Goal: Task Accomplishment & Management: Use online tool/utility

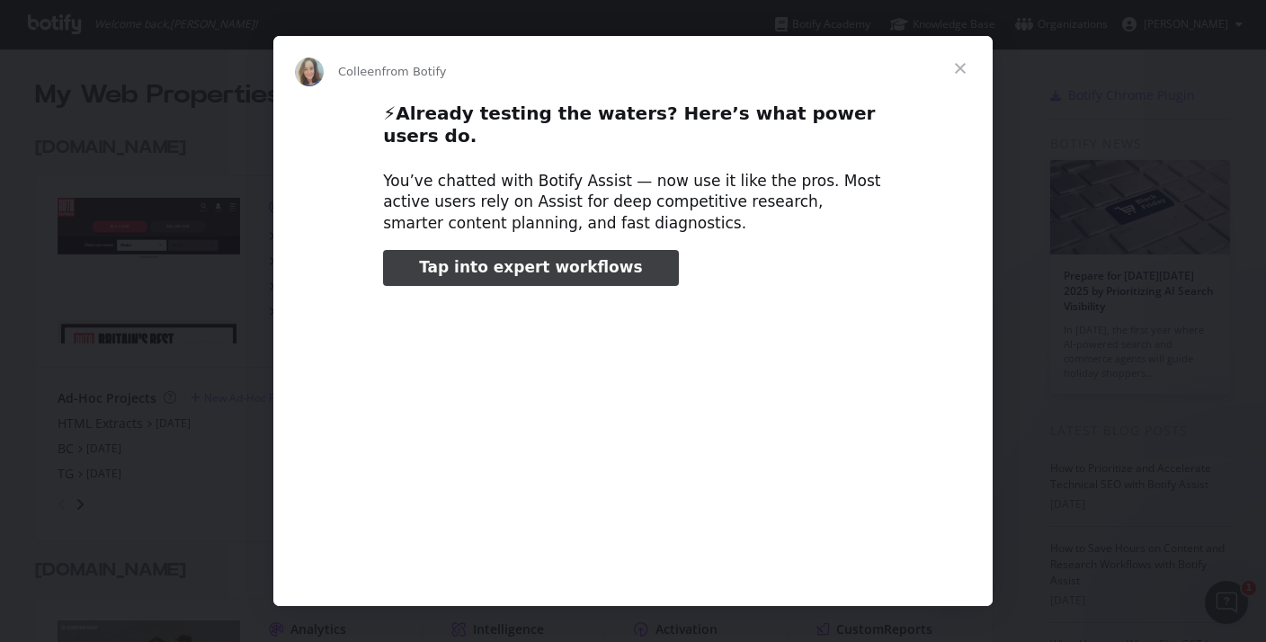
type input "132132"
click at [963, 59] on span "Close" at bounding box center [960, 68] width 65 height 65
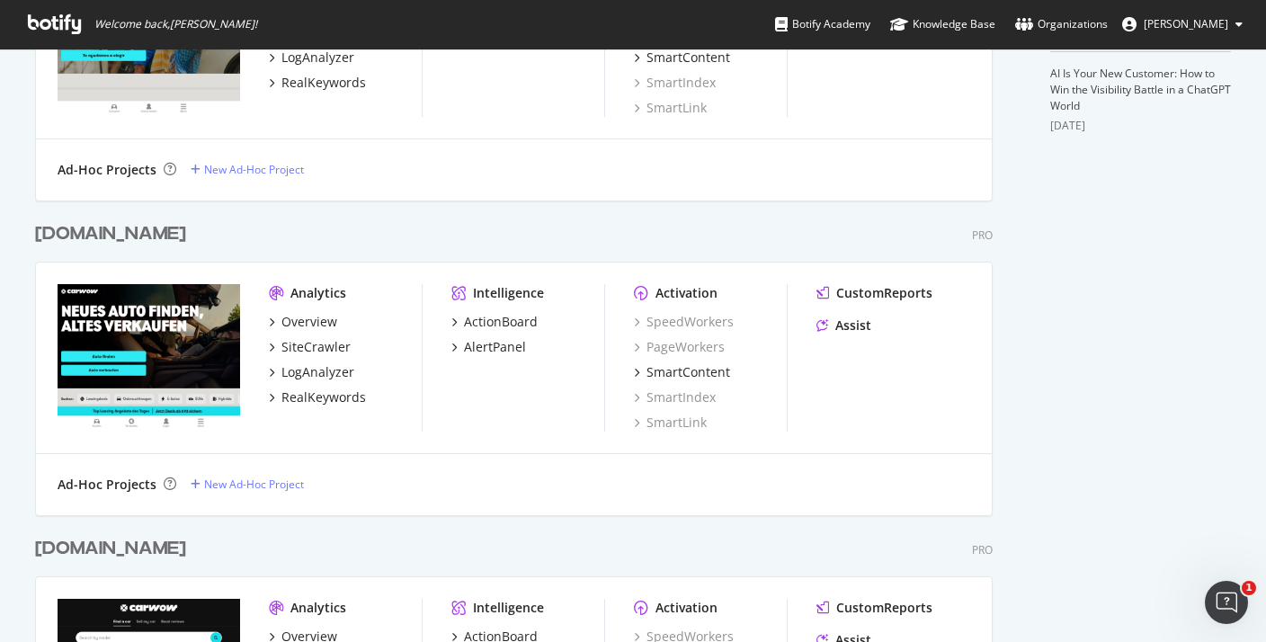
scroll to position [672, 0]
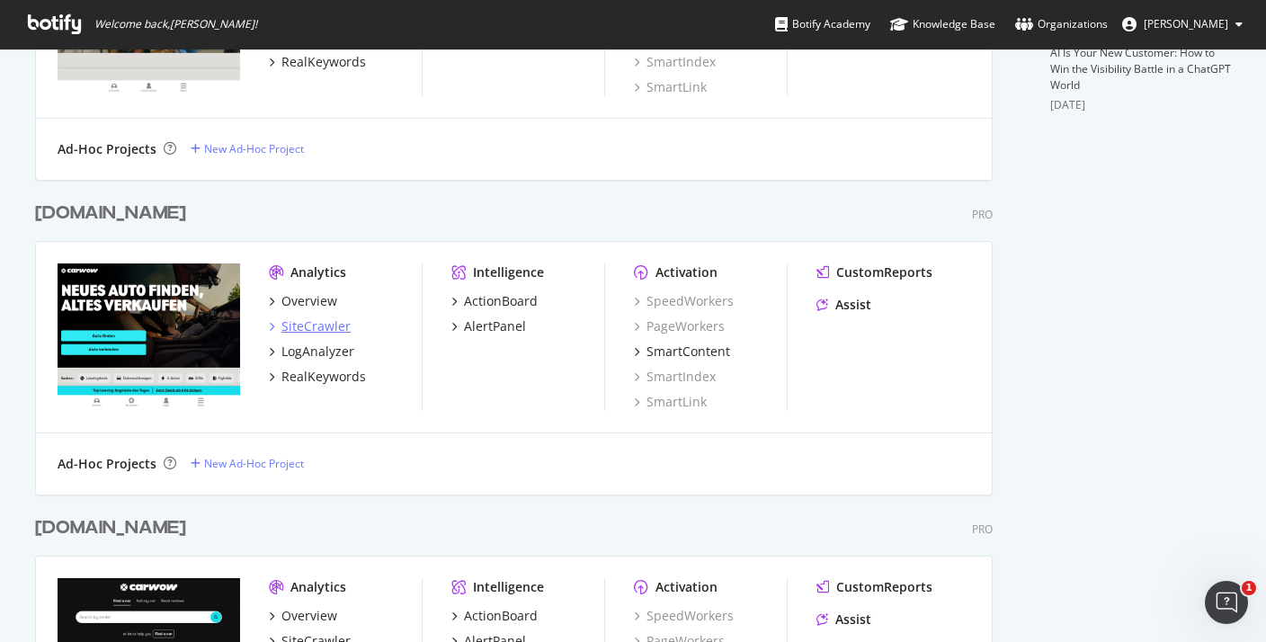
click at [334, 328] on div "SiteCrawler" at bounding box center [315, 326] width 69 height 18
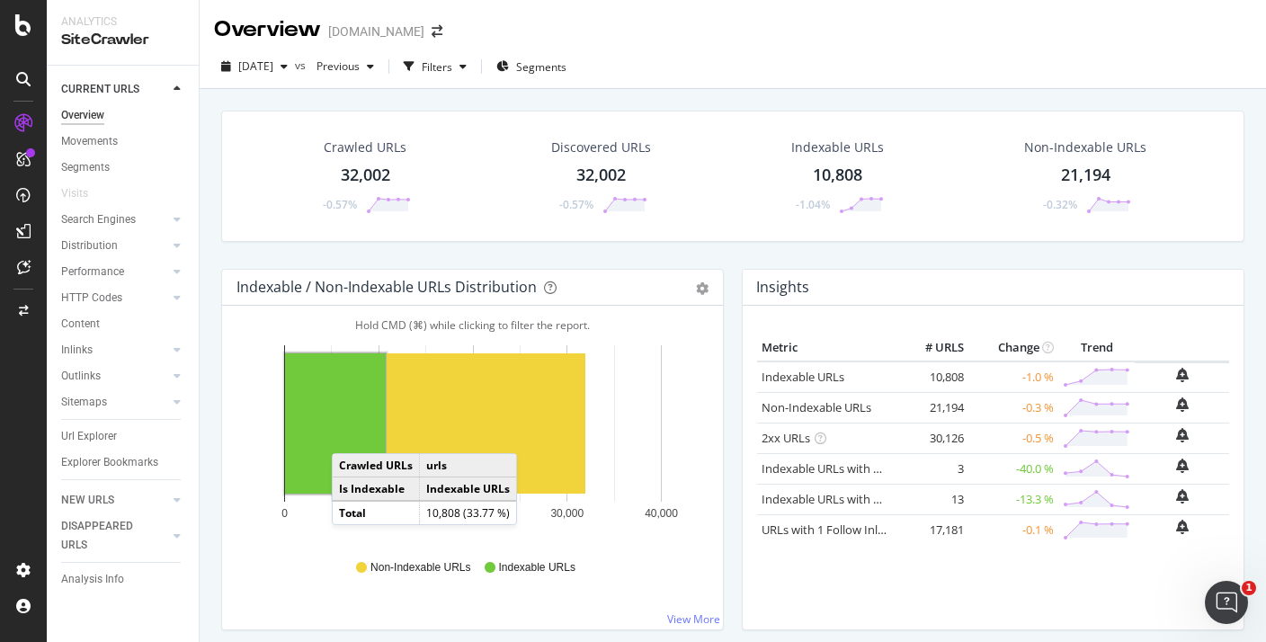
click at [350, 435] on rect "A chart." at bounding box center [335, 423] width 101 height 140
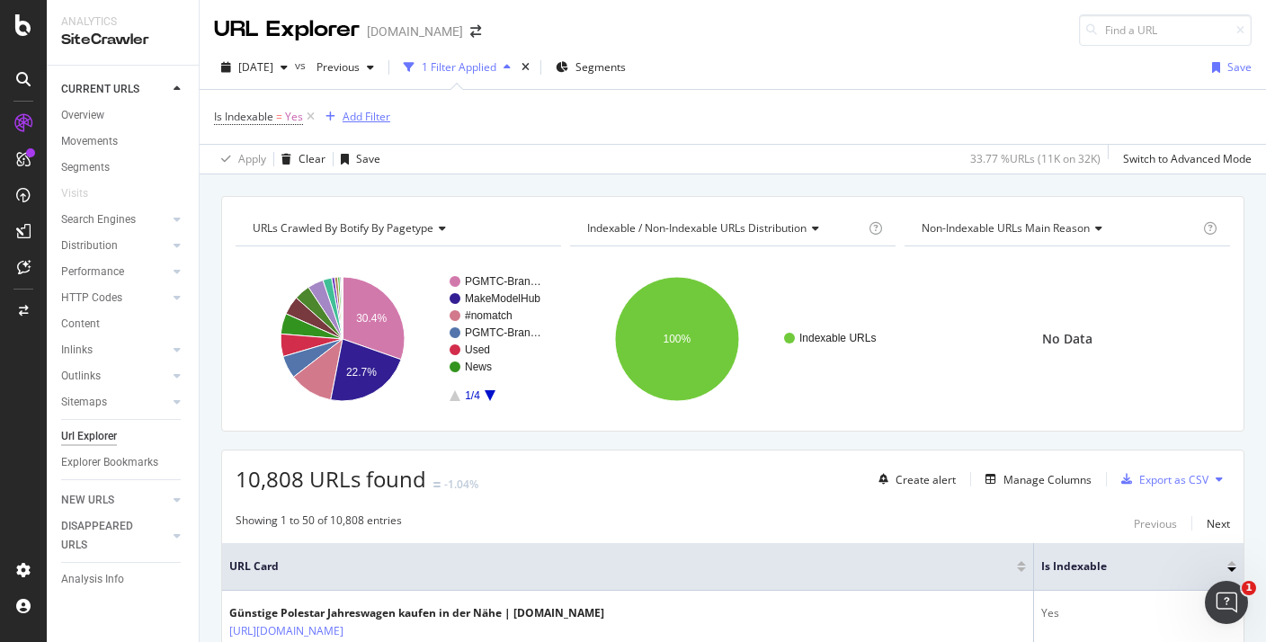
click at [366, 116] on div "Add Filter" at bounding box center [367, 116] width 48 height 15
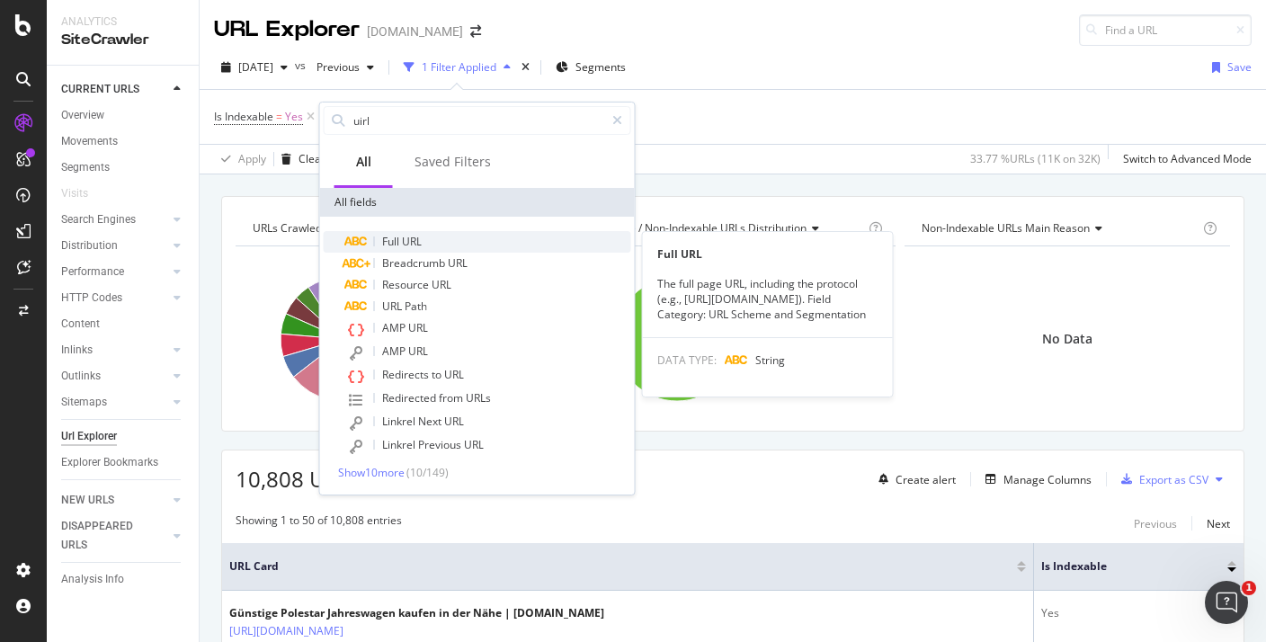
type input "uirl"
click at [459, 246] on div "Full URL" at bounding box center [488, 242] width 286 height 22
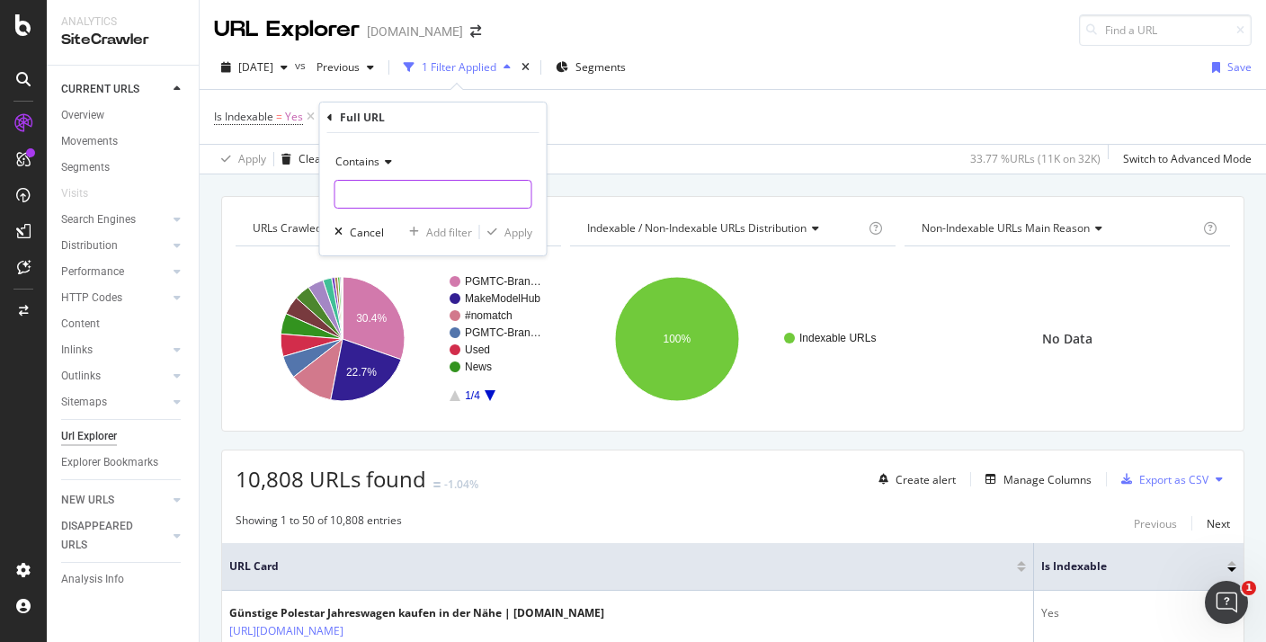
click at [433, 193] on input "text" at bounding box center [433, 194] width 196 height 29
paste input "elektroauto"
type input "elektroauto"
click at [529, 238] on div "Apply" at bounding box center [518, 232] width 28 height 15
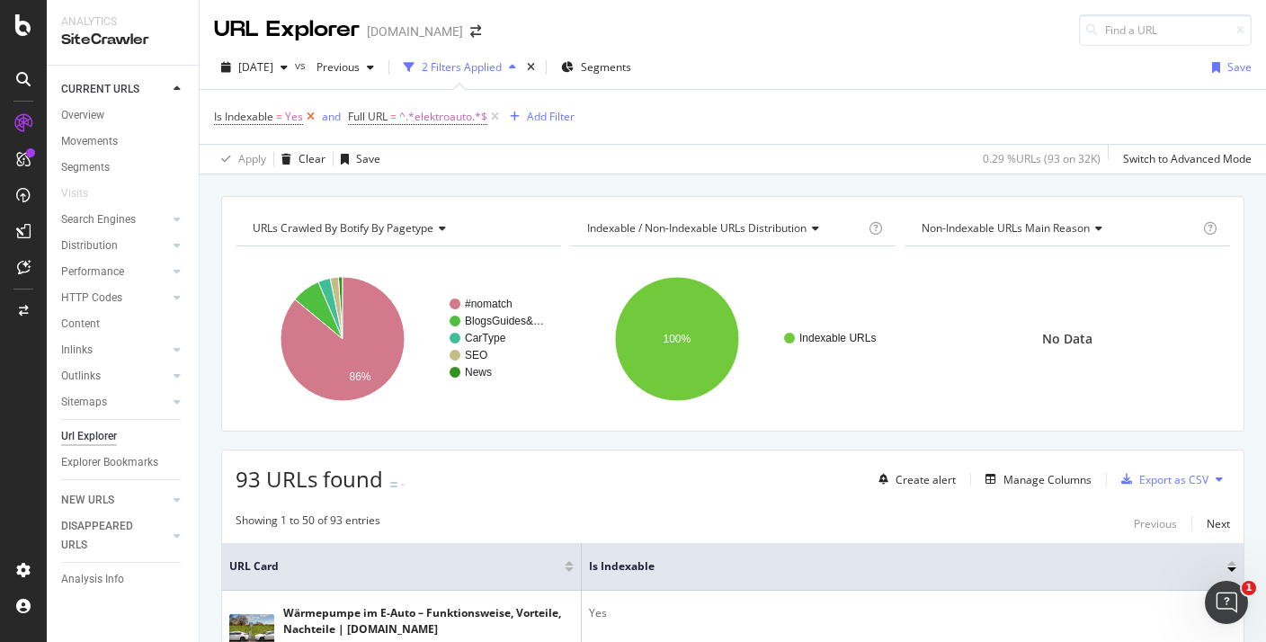
click at [309, 120] on icon at bounding box center [310, 117] width 15 height 18
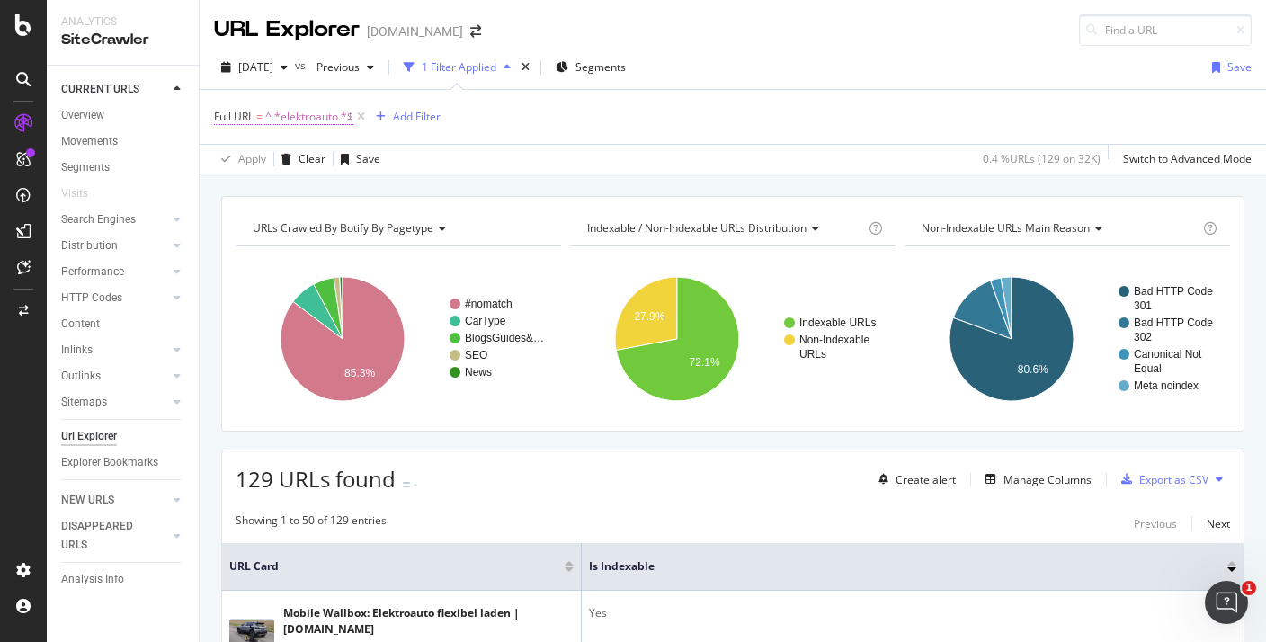
click at [306, 115] on span "^.*elektroauto.*$" at bounding box center [309, 116] width 88 height 25
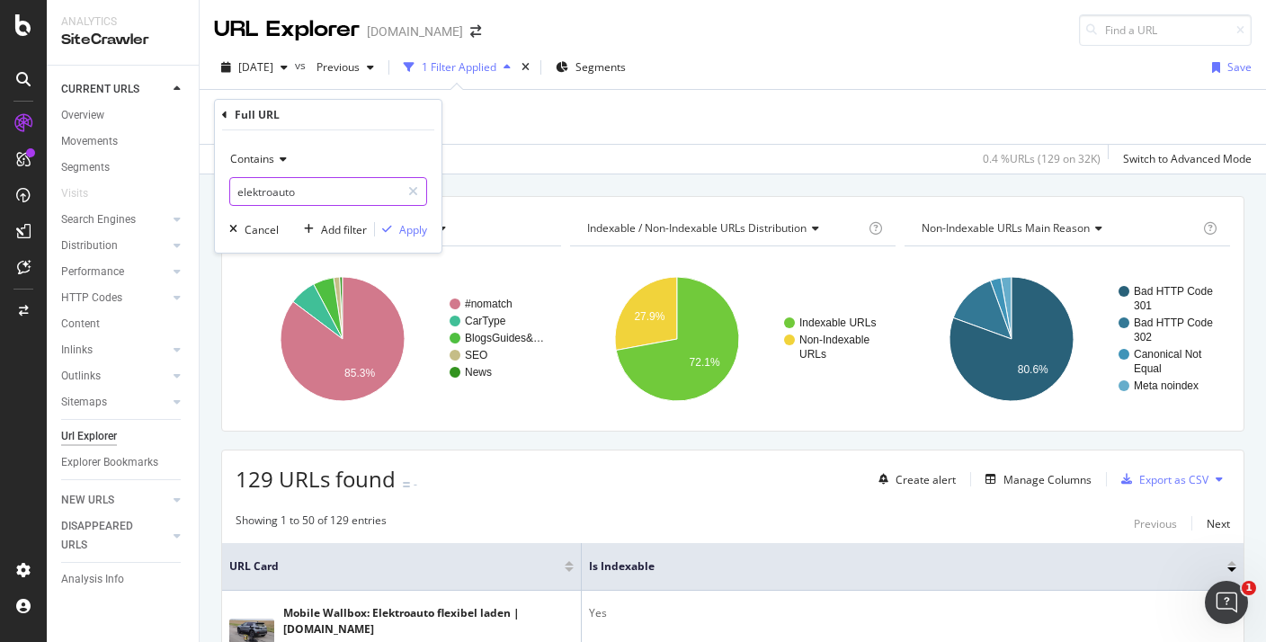
click at [323, 200] on input "elektroauto" at bounding box center [315, 191] width 170 height 29
paste input "[URL][DOMAIN_NAME]"
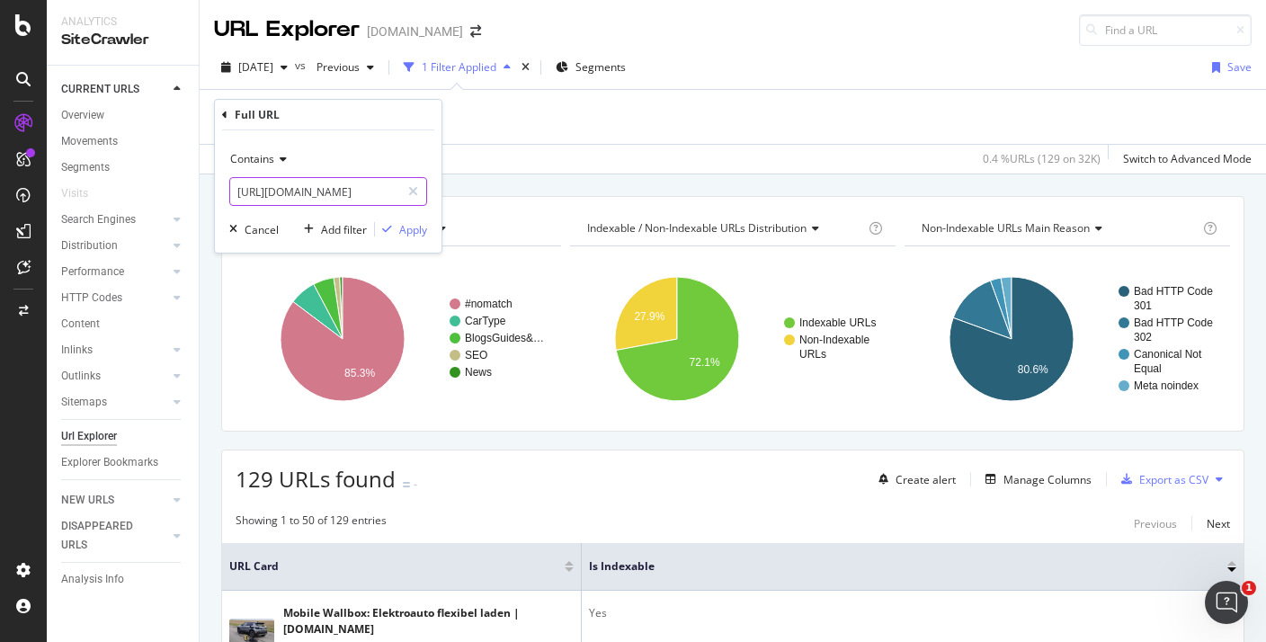
type input "[URL][DOMAIN_NAME]"
click at [273, 161] on span "Contains" at bounding box center [252, 158] width 44 height 15
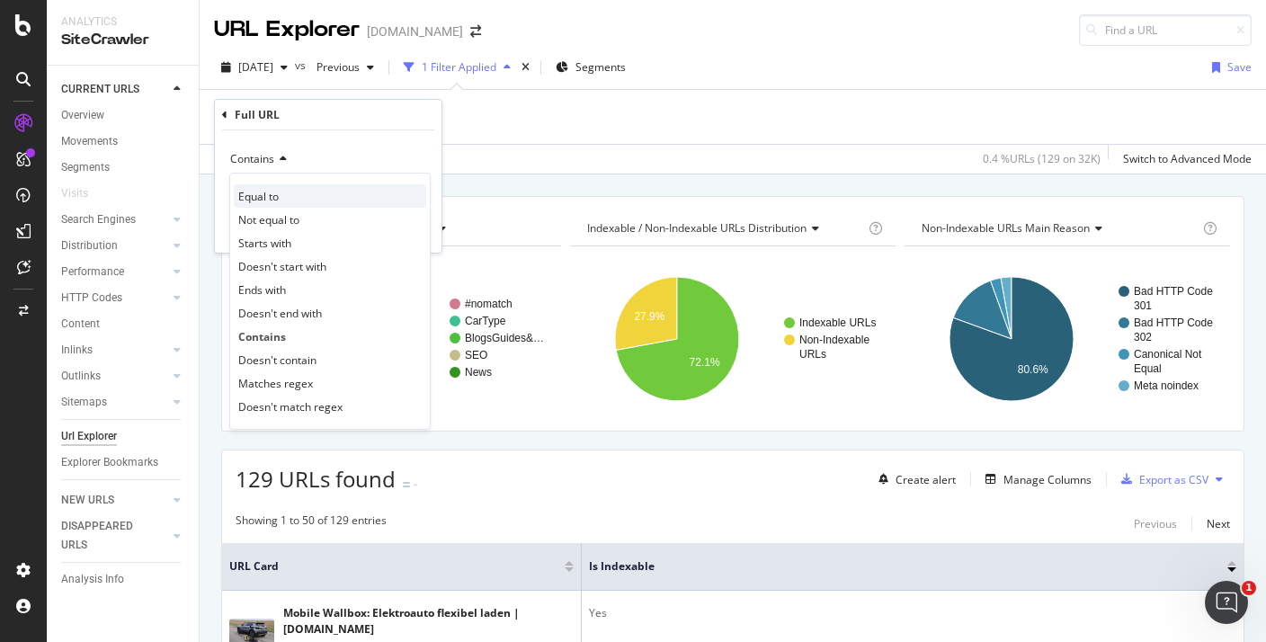
click at [290, 203] on div "Equal to" at bounding box center [330, 195] width 192 height 23
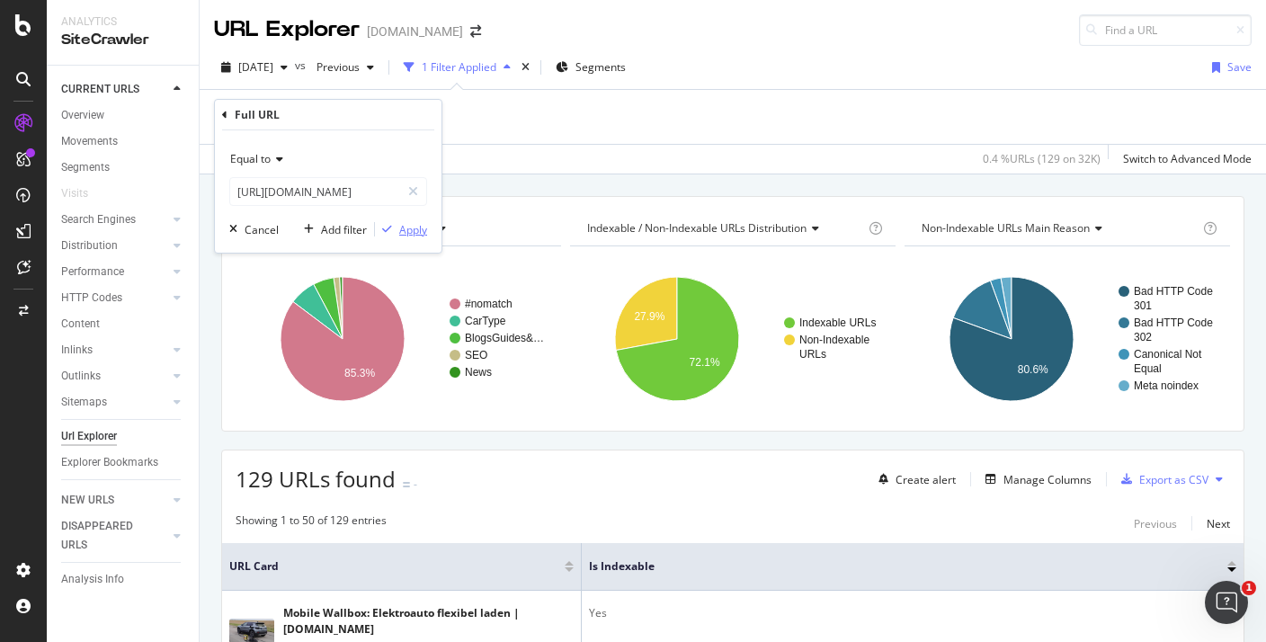
click at [418, 228] on div "Apply" at bounding box center [413, 229] width 28 height 15
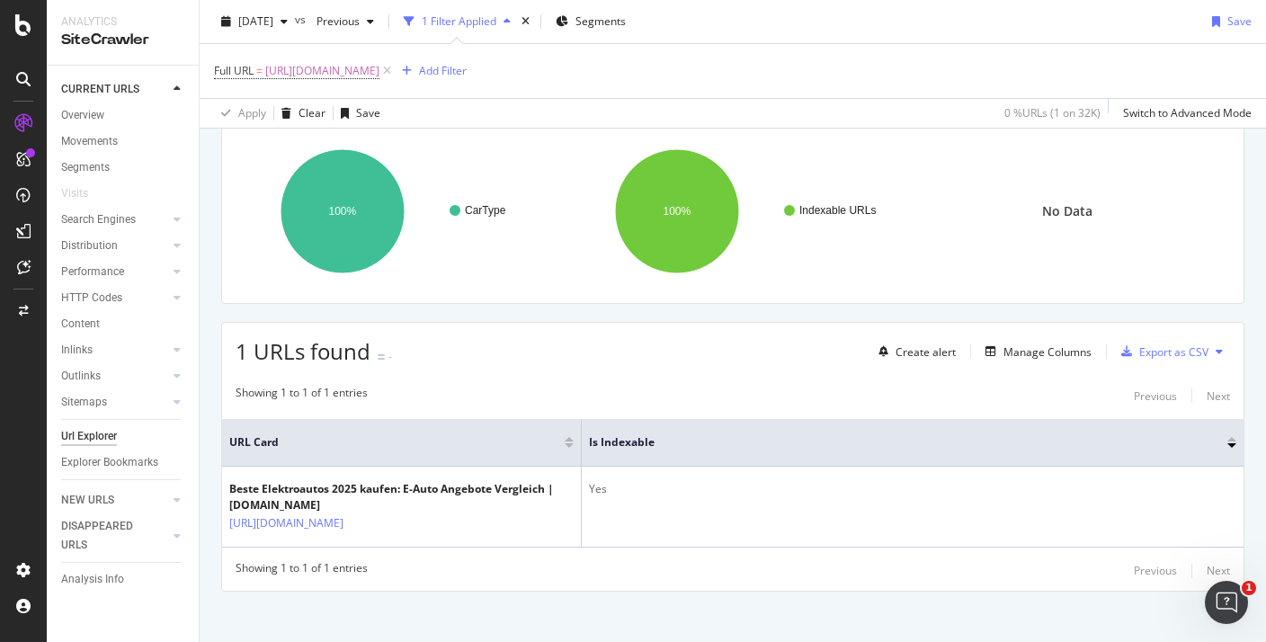
scroll to position [140, 0]
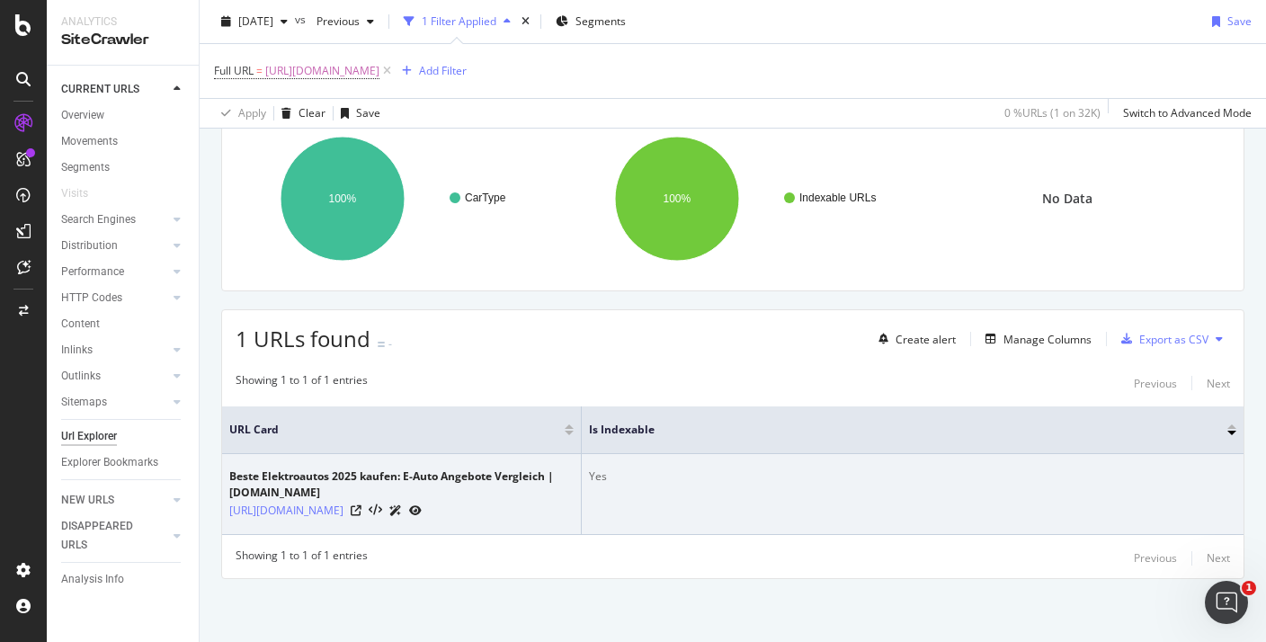
click at [594, 476] on div "Yes" at bounding box center [912, 476] width 647 height 16
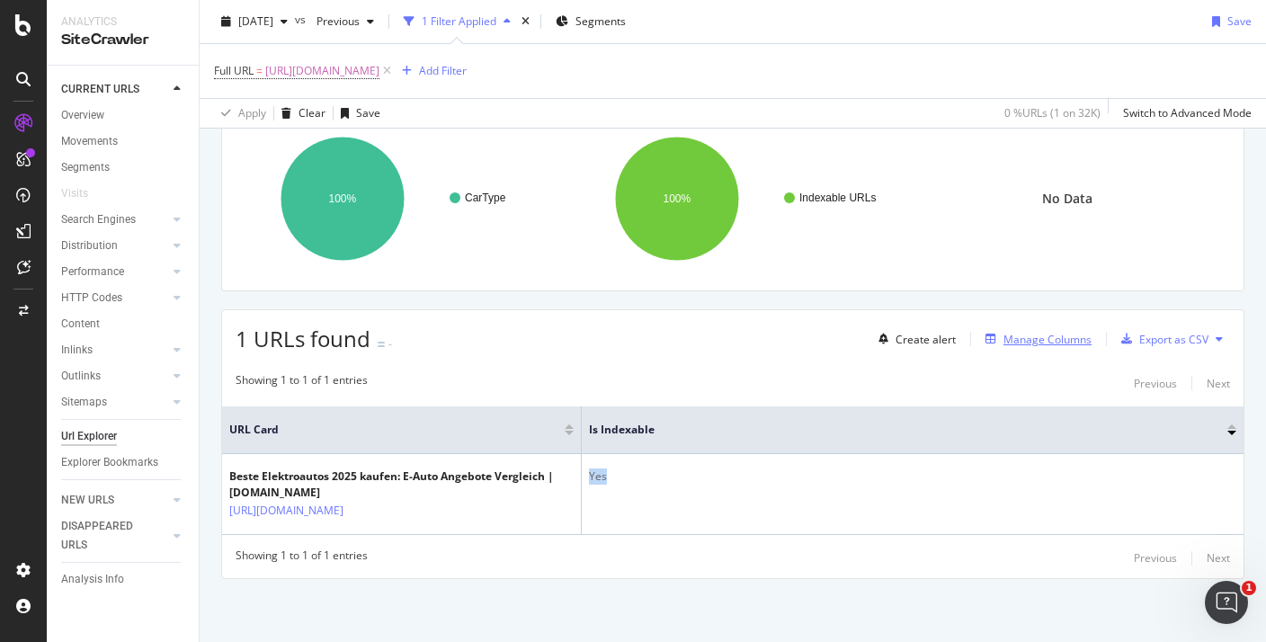
click at [1061, 340] on div "Manage Columns" at bounding box center [1047, 339] width 88 height 15
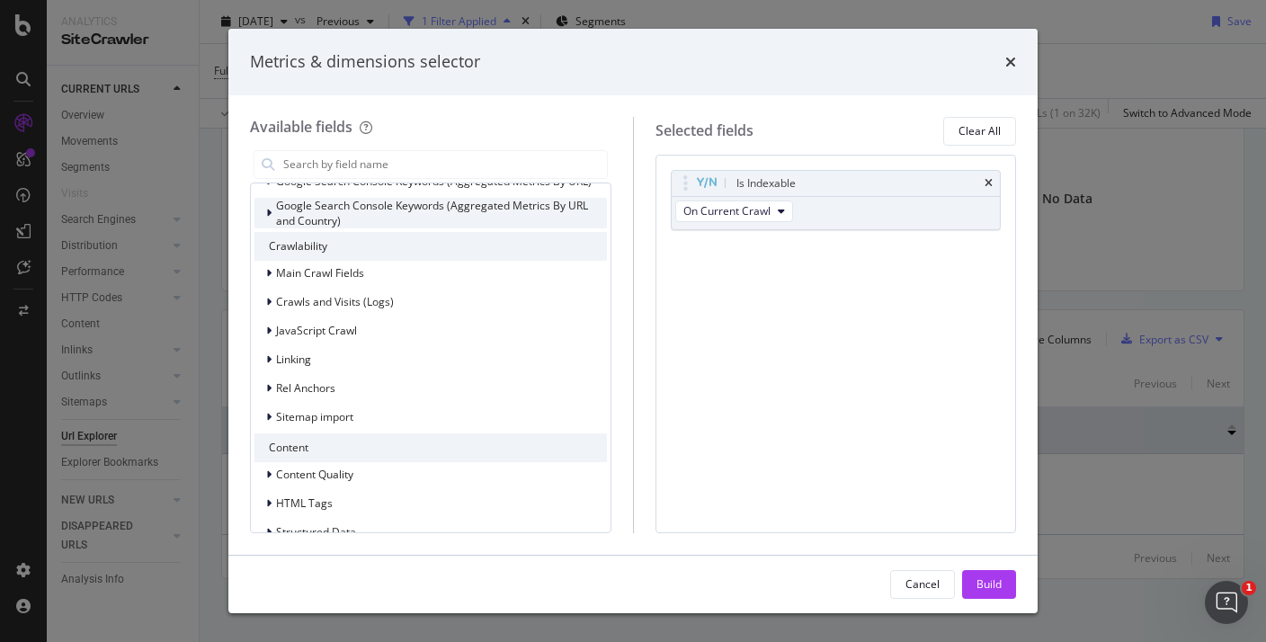
scroll to position [0, 0]
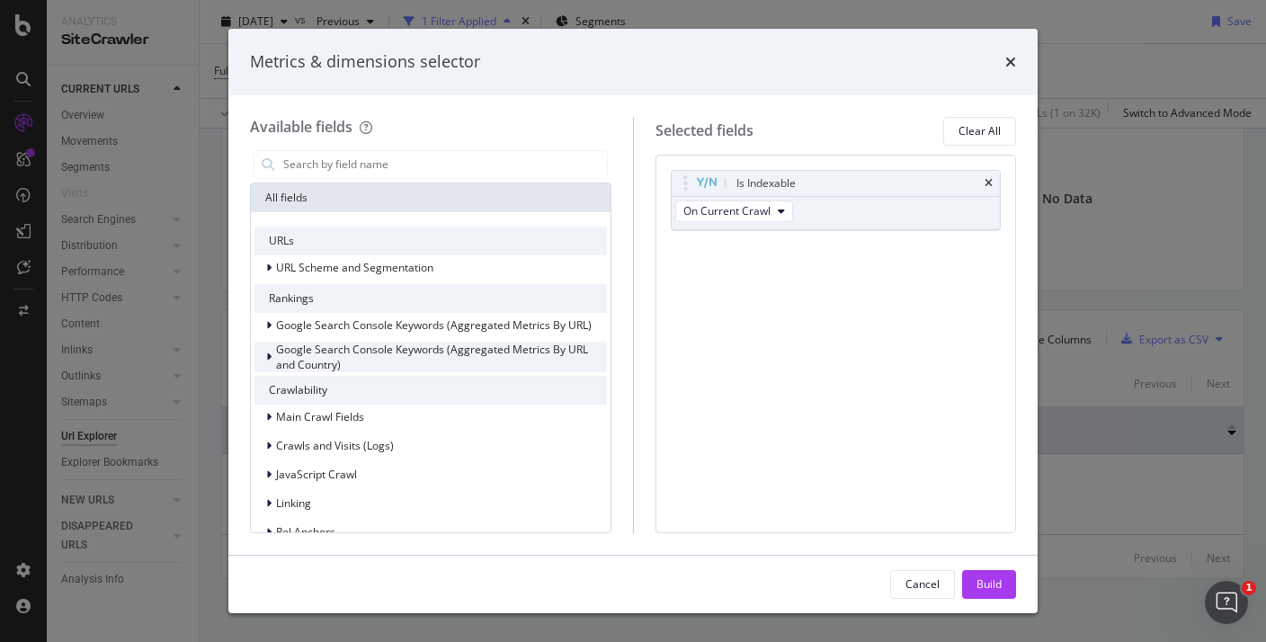
type input "k"
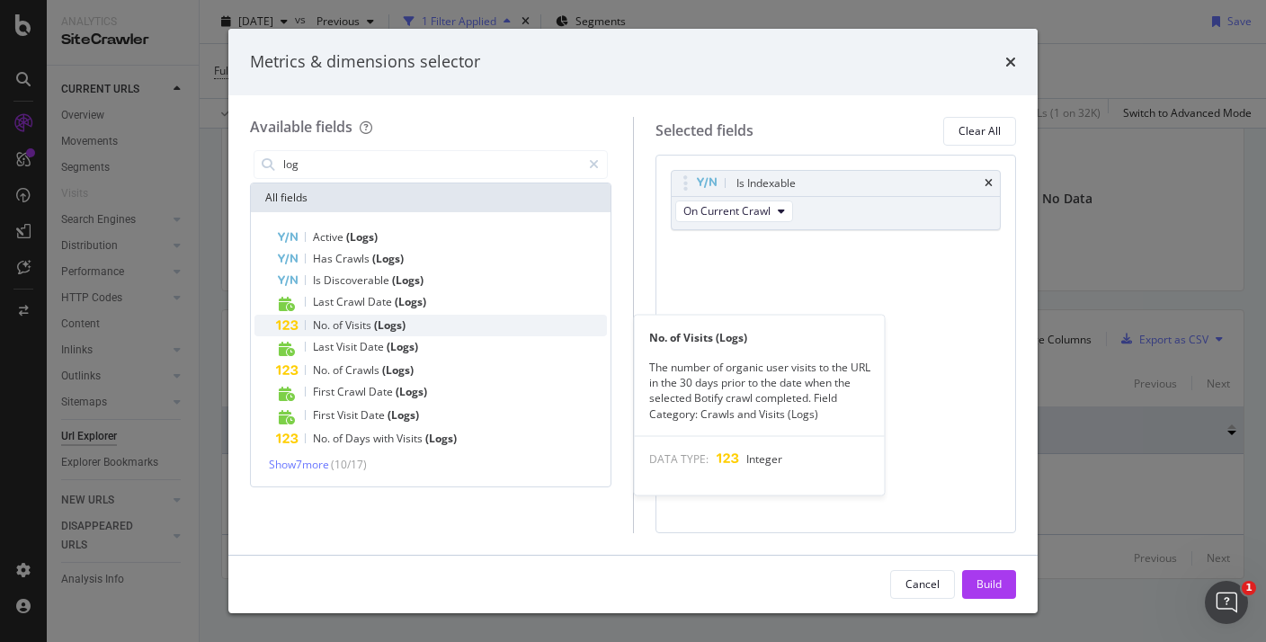
type input "log"
click at [431, 332] on div "No. of Visits (Logs)" at bounding box center [441, 326] width 331 height 22
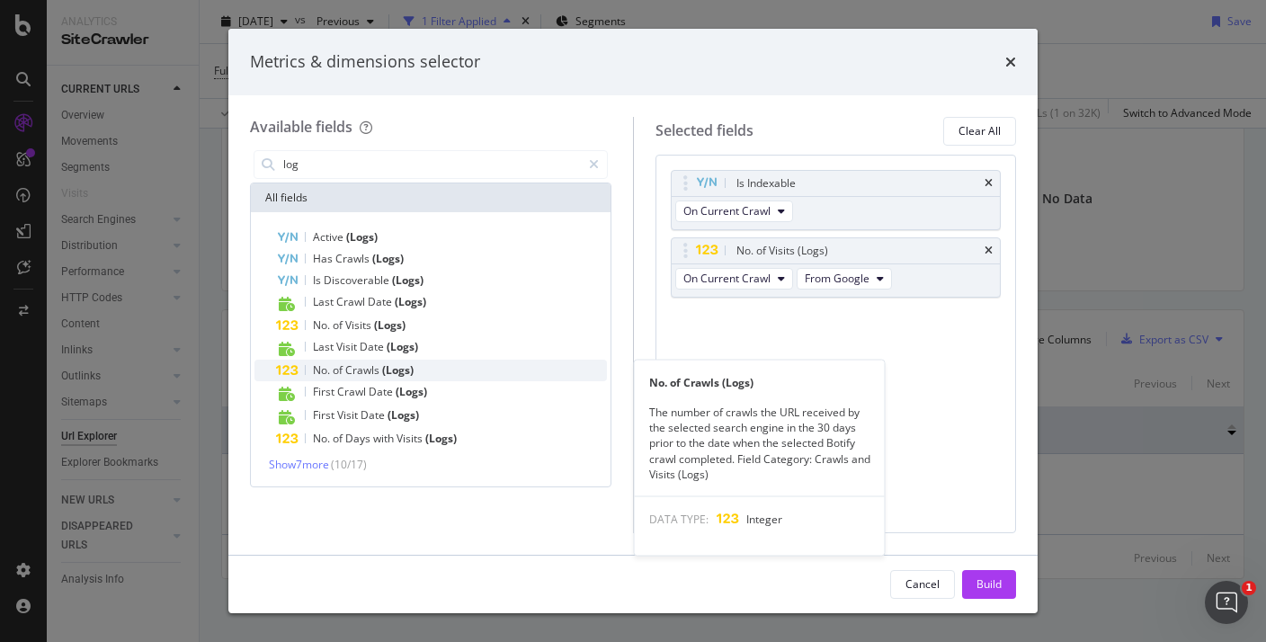
click at [422, 363] on div "No. of Crawls (Logs)" at bounding box center [441, 371] width 331 height 22
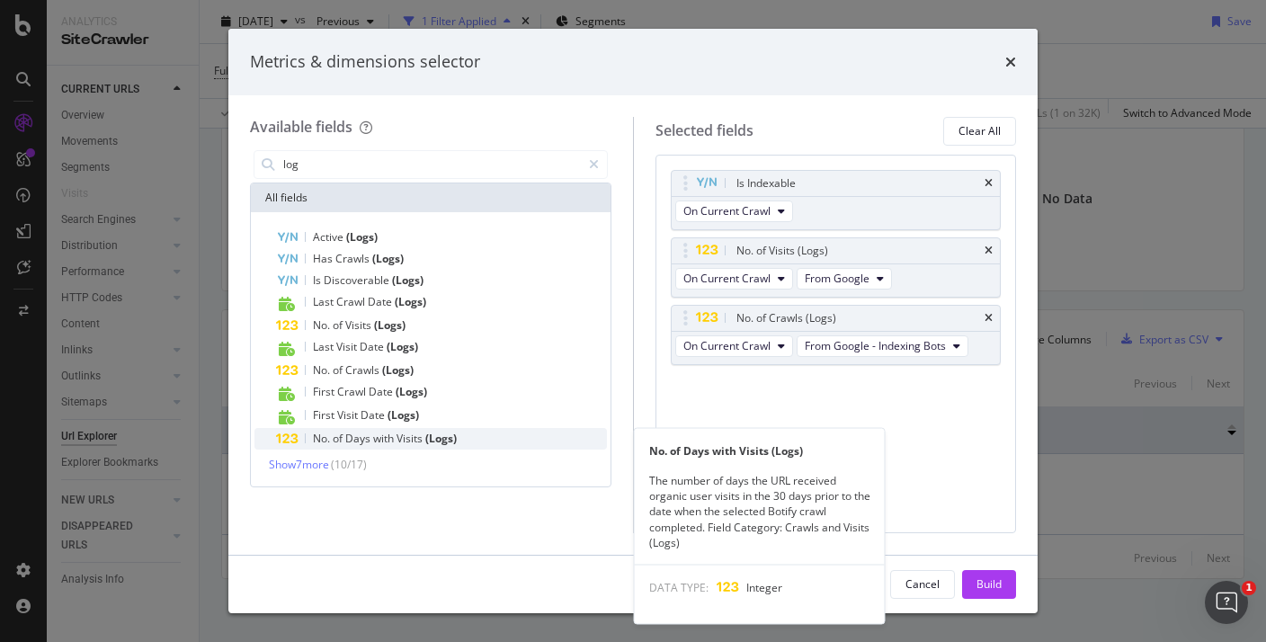
click at [472, 439] on div "No. of Days with Visits (Logs)" at bounding box center [441, 439] width 331 height 22
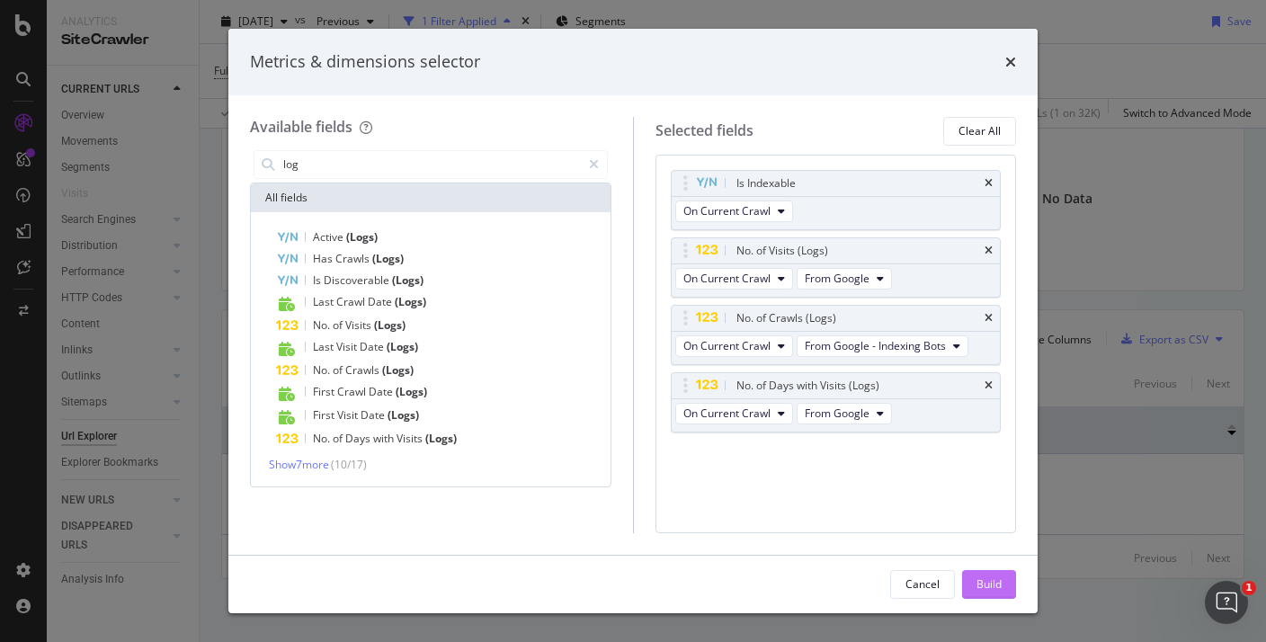
click at [991, 588] on div "Build" at bounding box center [988, 583] width 25 height 15
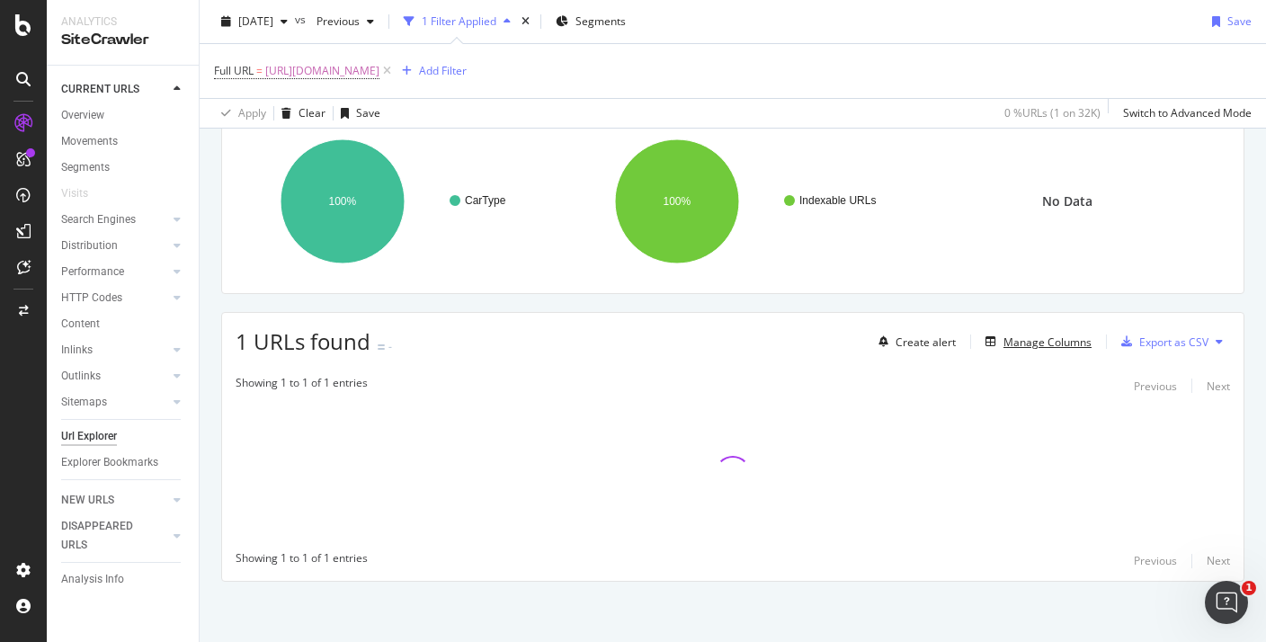
scroll to position [140, 0]
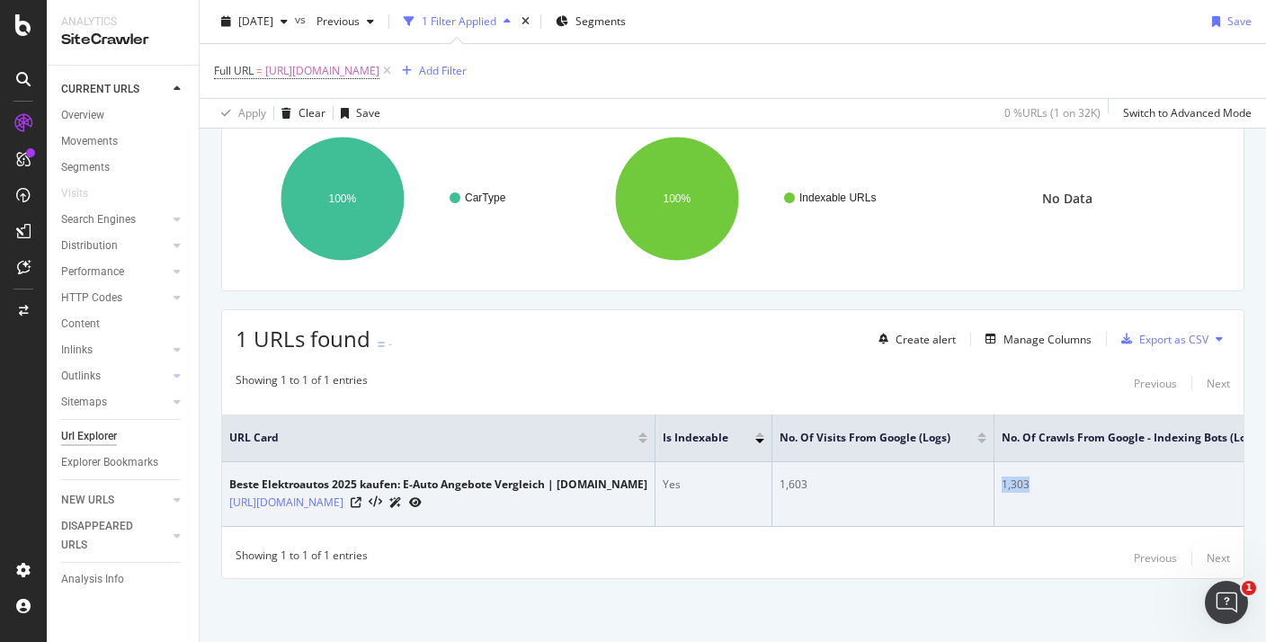
drag, startPoint x: 1016, startPoint y: 489, endPoint x: 963, endPoint y: 488, distance: 53.0
click at [963, 488] on tr "Beste Elektroautos 2025 kaufen: E-Auto Angebote Vergleich | [DOMAIN_NAME] [URL]…" at bounding box center [903, 494] width 1362 height 65
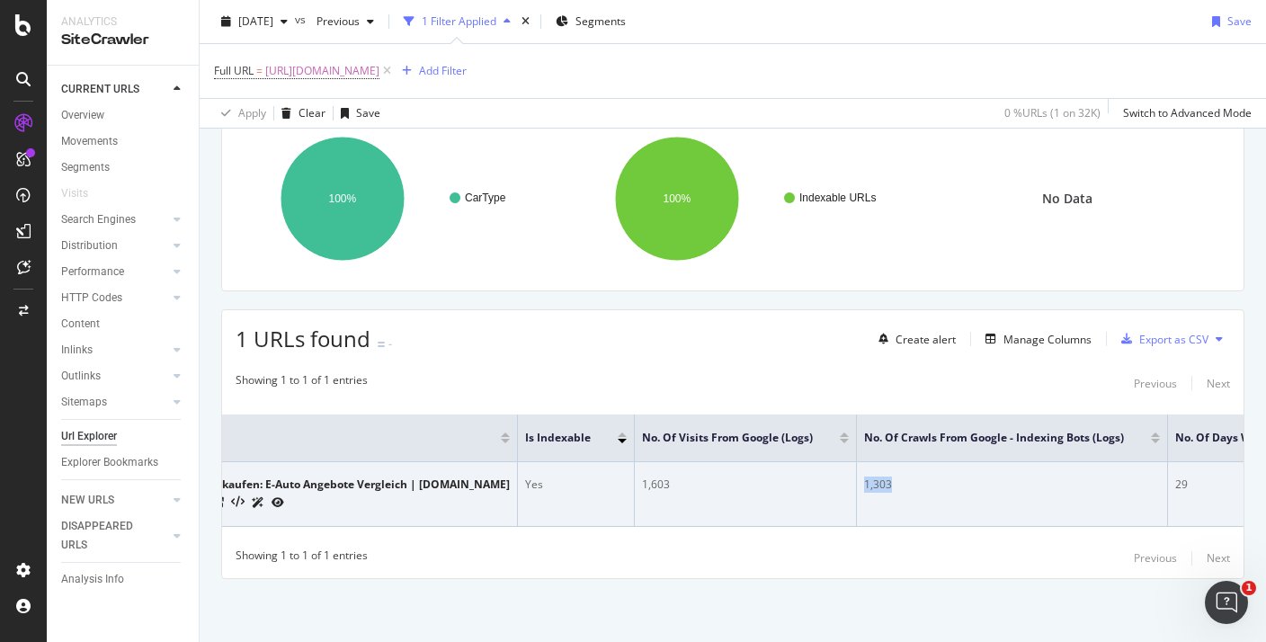
scroll to position [0, 0]
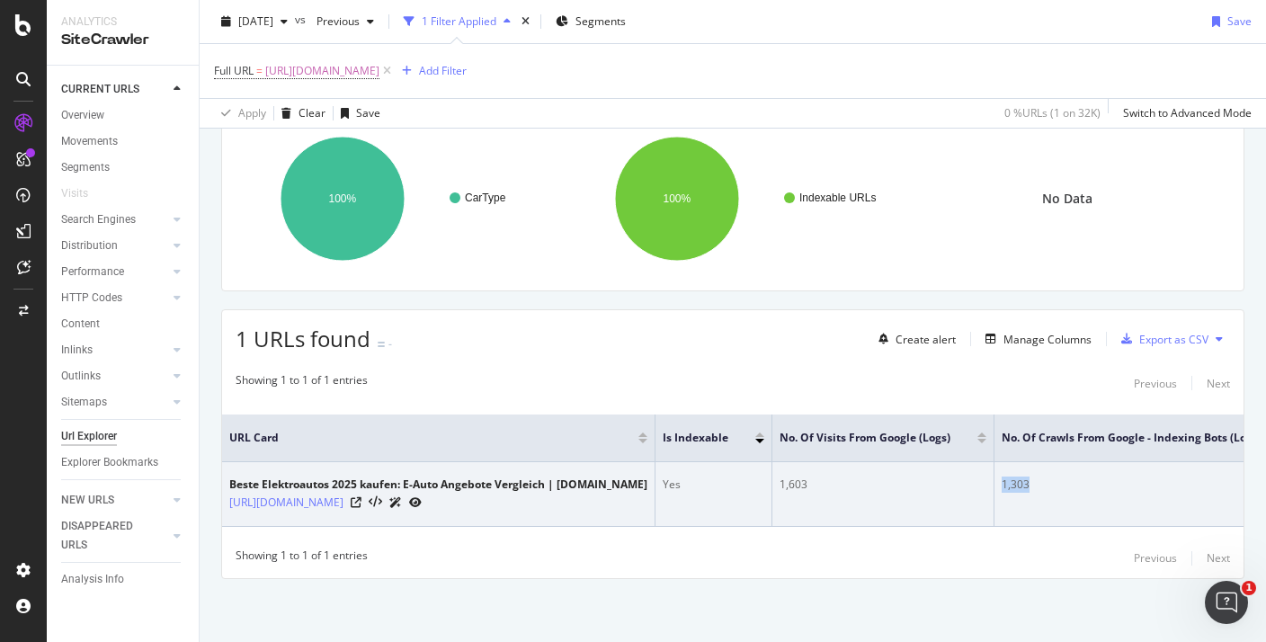
click at [994, 485] on td "1,303" at bounding box center [1149, 494] width 311 height 65
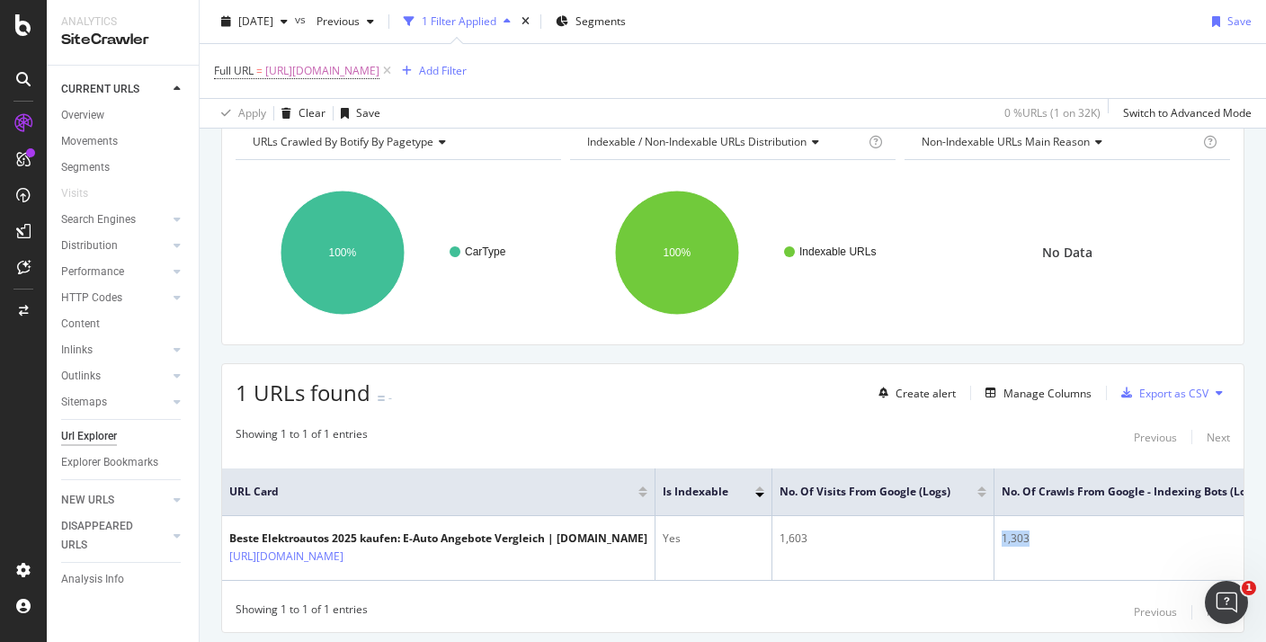
scroll to position [87, 0]
click at [1062, 389] on div "Manage Columns" at bounding box center [1047, 392] width 88 height 15
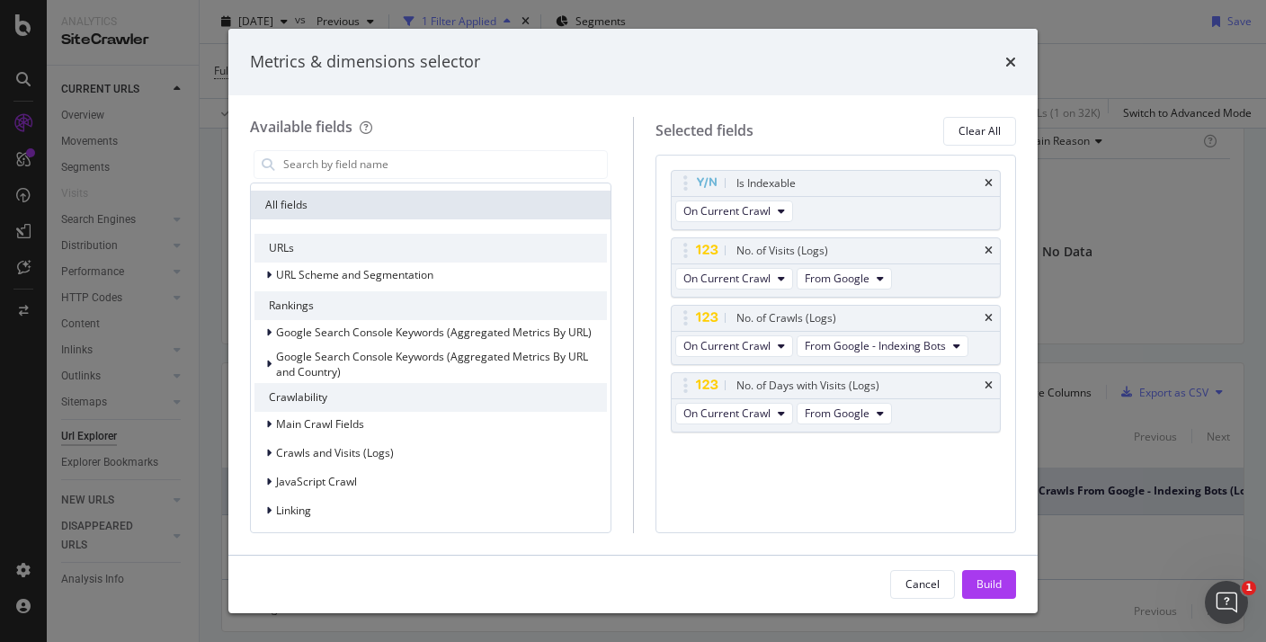
scroll to position [0, 0]
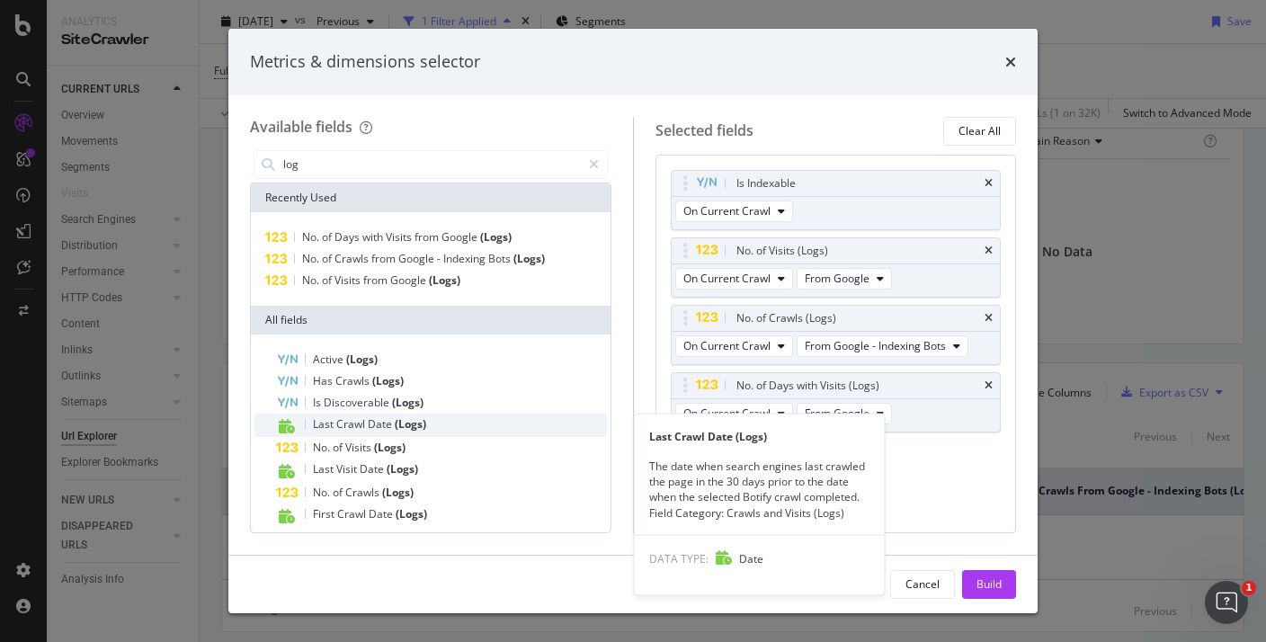
type input "log"
click at [359, 424] on span "Crawl" at bounding box center [351, 423] width 31 height 15
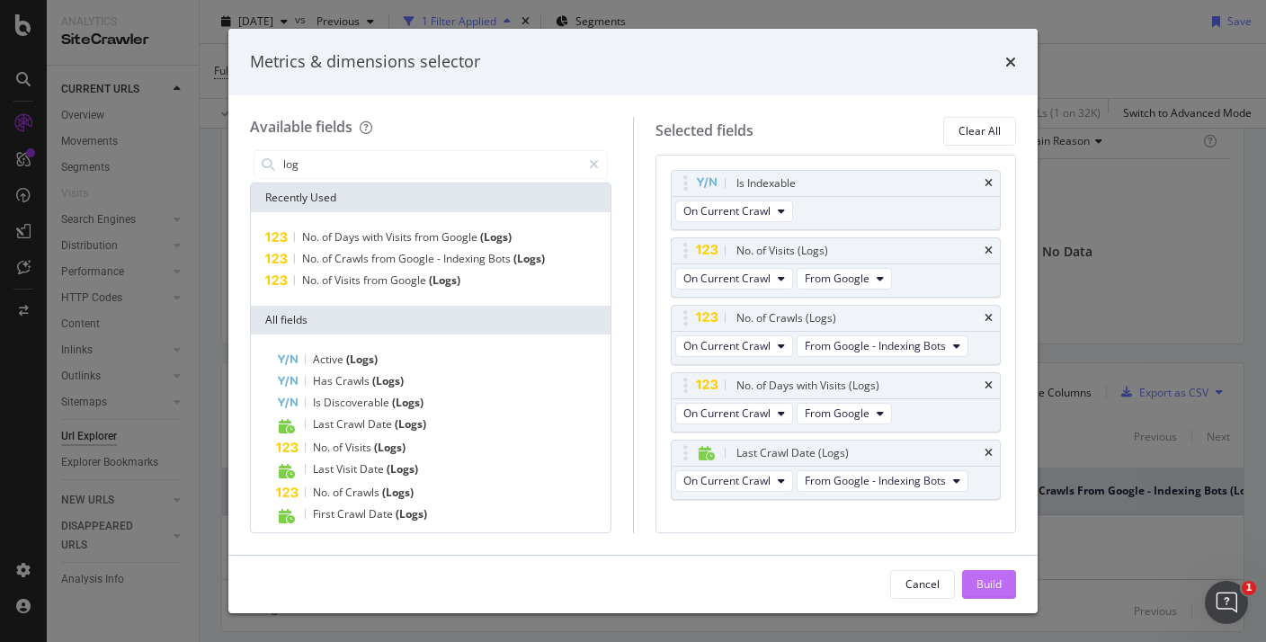
click at [986, 578] on div "Build" at bounding box center [988, 583] width 25 height 15
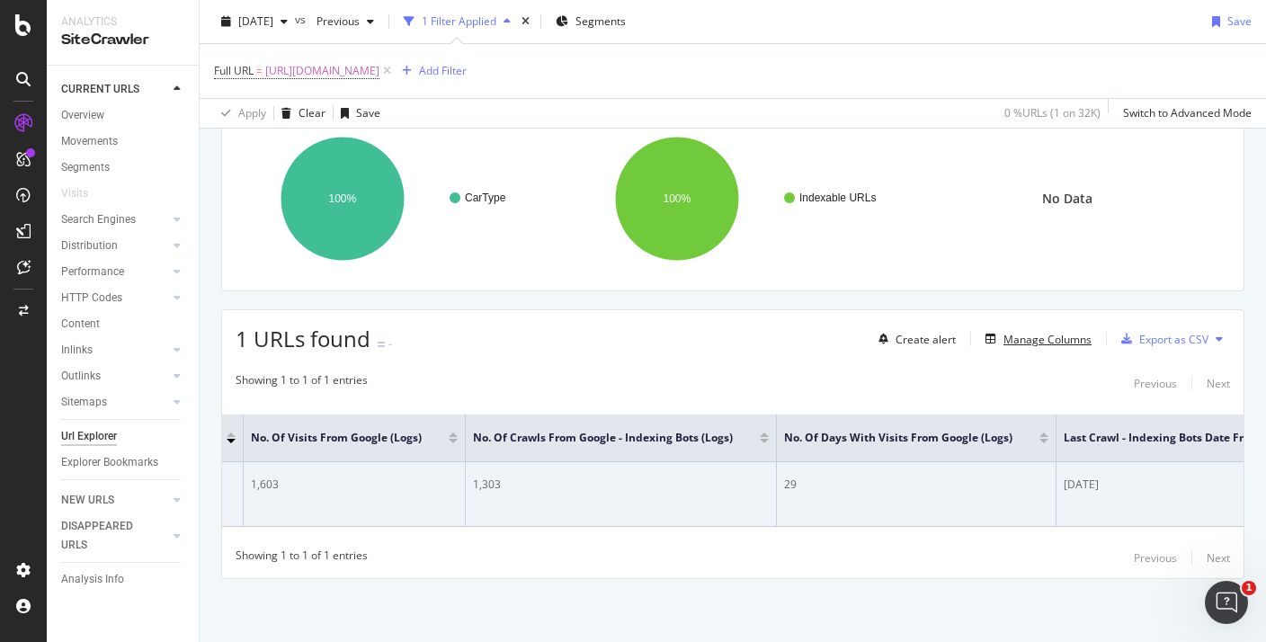
scroll to position [0, 536]
drag, startPoint x: 1087, startPoint y: 484, endPoint x: 1042, endPoint y: 484, distance: 44.9
click at [1056, 484] on div "[DATE]" at bounding box center [1209, 484] width 307 height 16
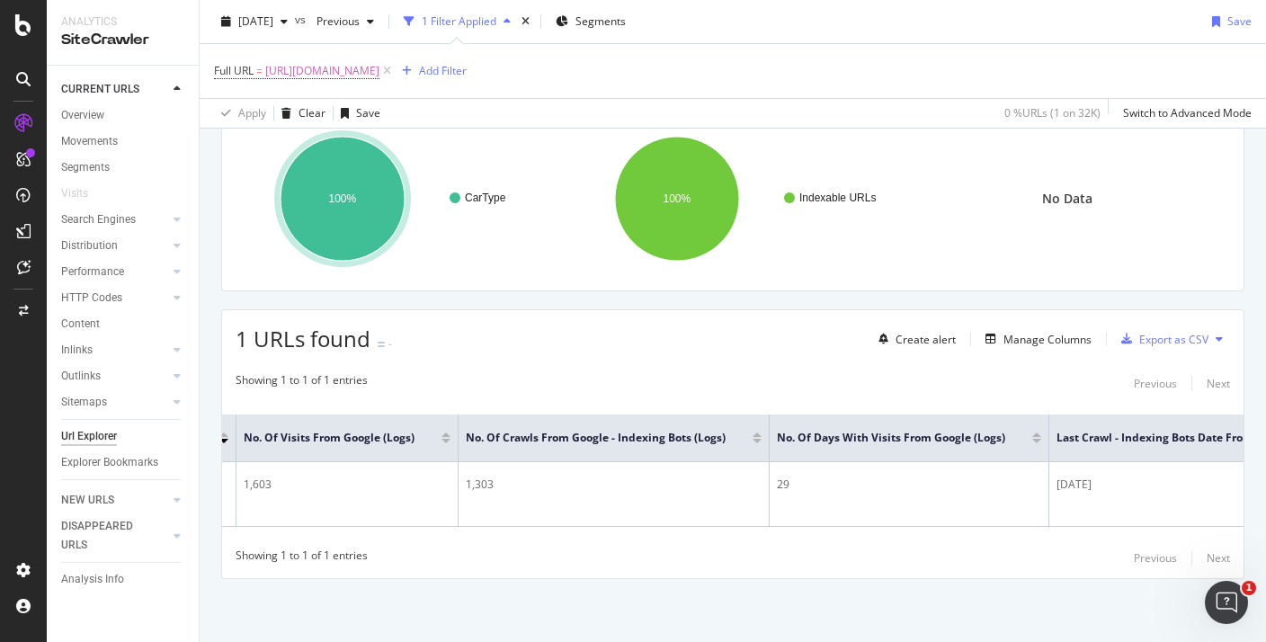
scroll to position [0, 0]
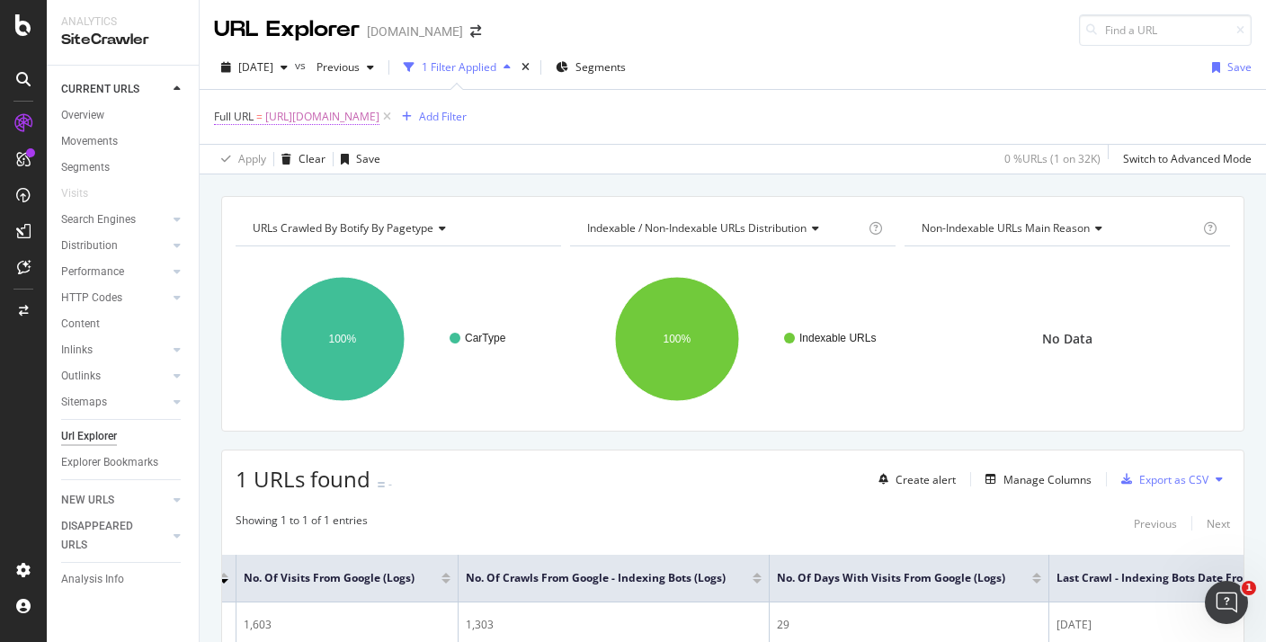
click at [379, 114] on span "[URL][DOMAIN_NAME]" at bounding box center [322, 116] width 114 height 25
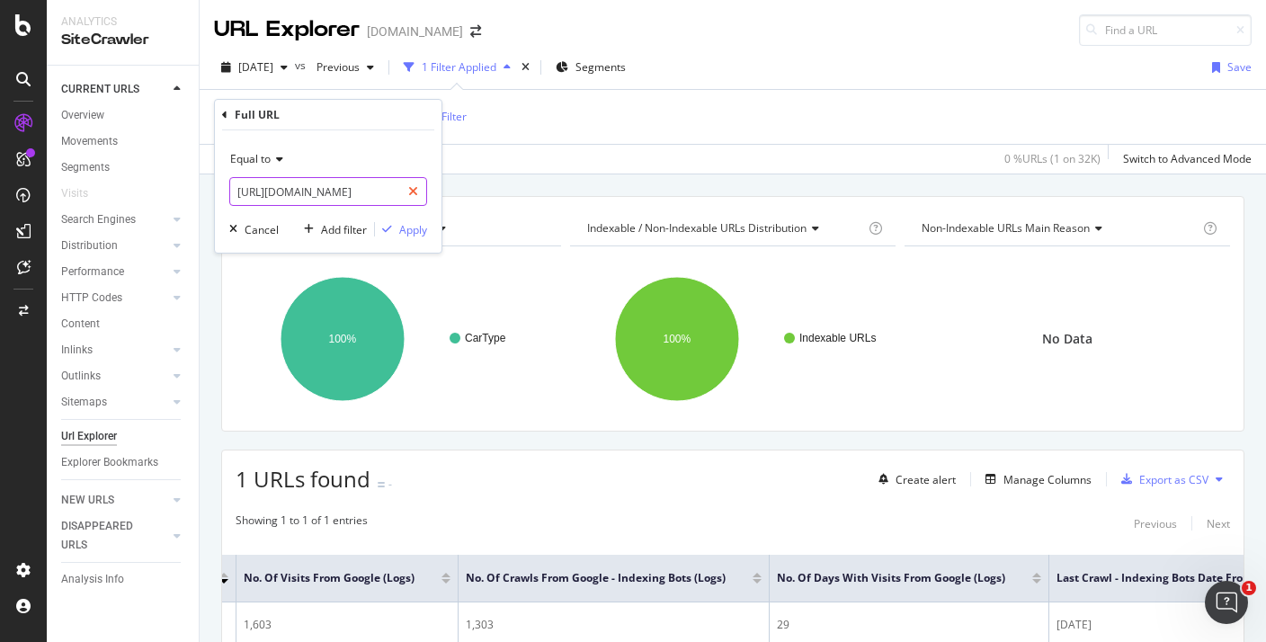
click at [414, 191] on icon at bounding box center [413, 191] width 10 height 13
paste input "[URL][DOMAIN_NAME]"
type input "[URL][DOMAIN_NAME]"
click at [400, 231] on div "Apply" at bounding box center [413, 229] width 28 height 15
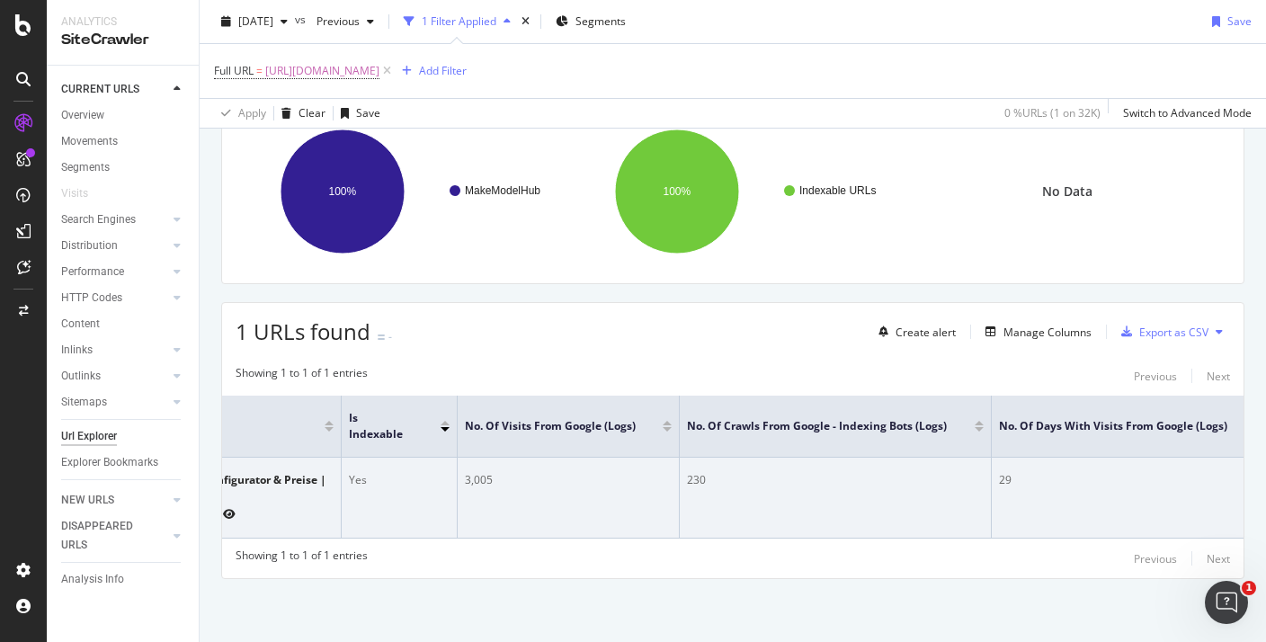
scroll to position [0, 590]
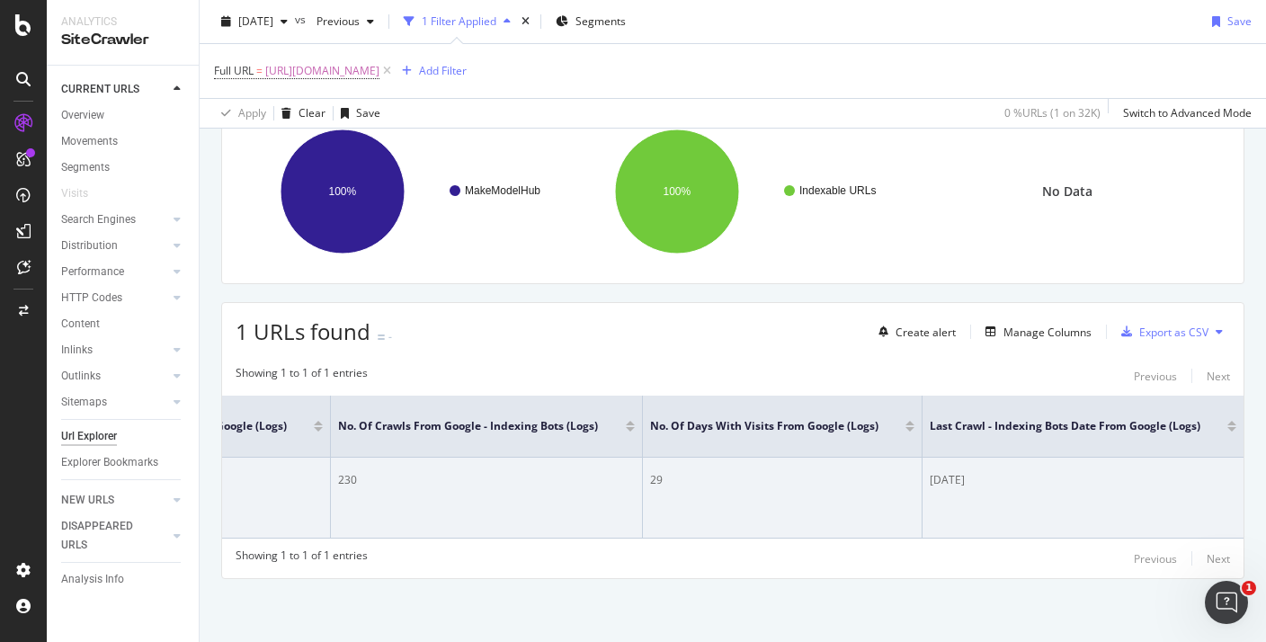
drag, startPoint x: 1014, startPoint y: 492, endPoint x: 946, endPoint y: 488, distance: 68.4
click at [948, 491] on td "[DATE]" at bounding box center [1082, 498] width 321 height 81
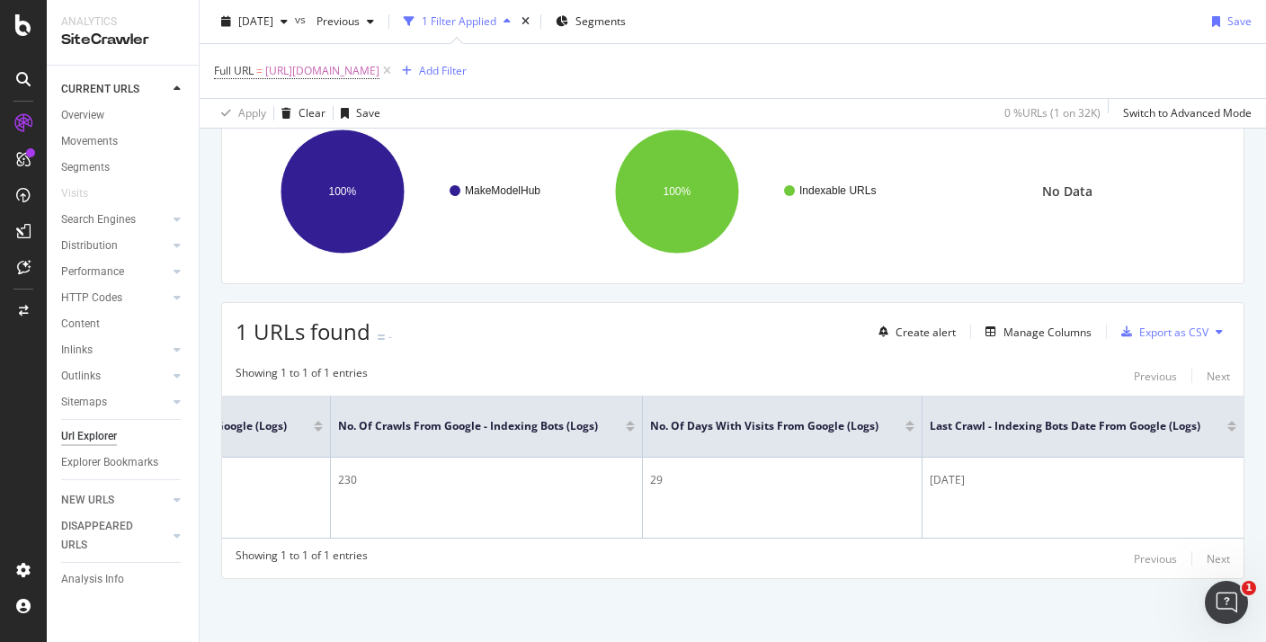
click at [541, 331] on div "1 URLs found - Create alert Manage Columns Export as CSV" at bounding box center [732, 325] width 1021 height 44
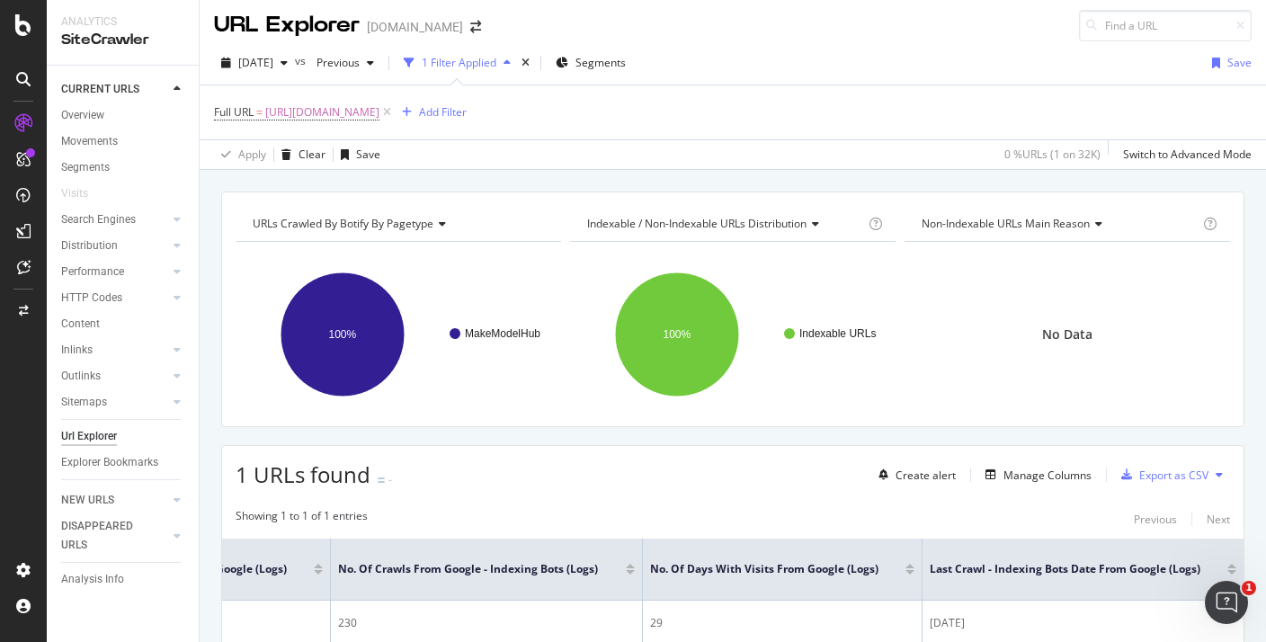
scroll to position [0, 0]
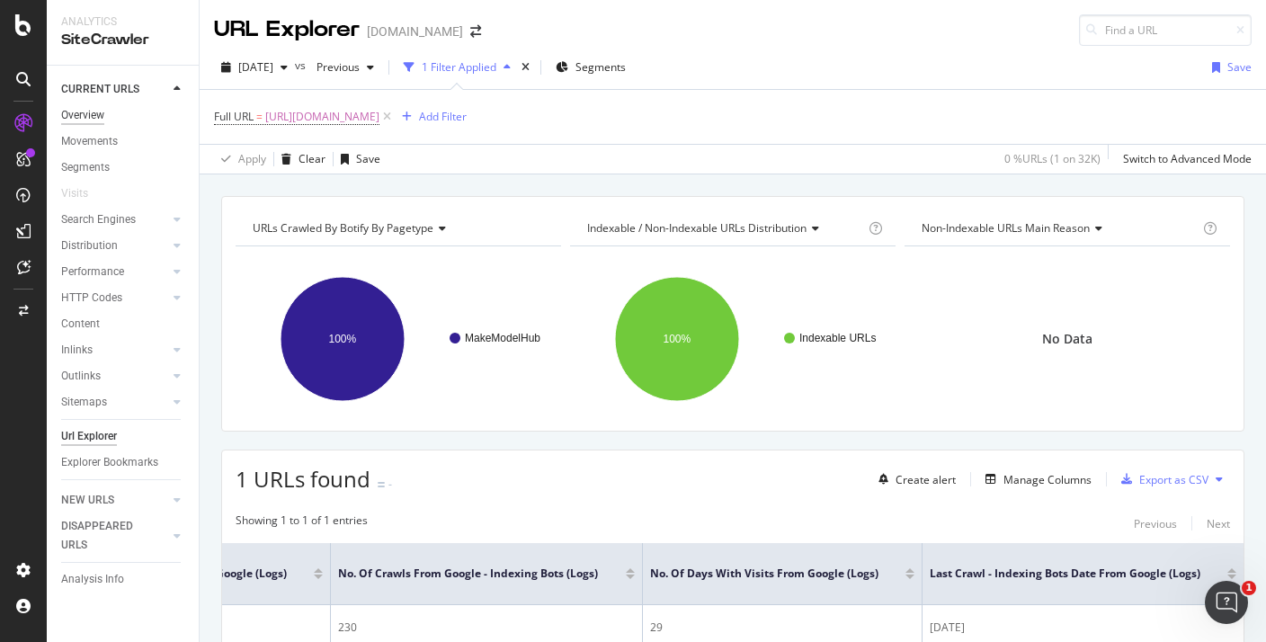
click at [95, 115] on div "Overview" at bounding box center [82, 115] width 43 height 19
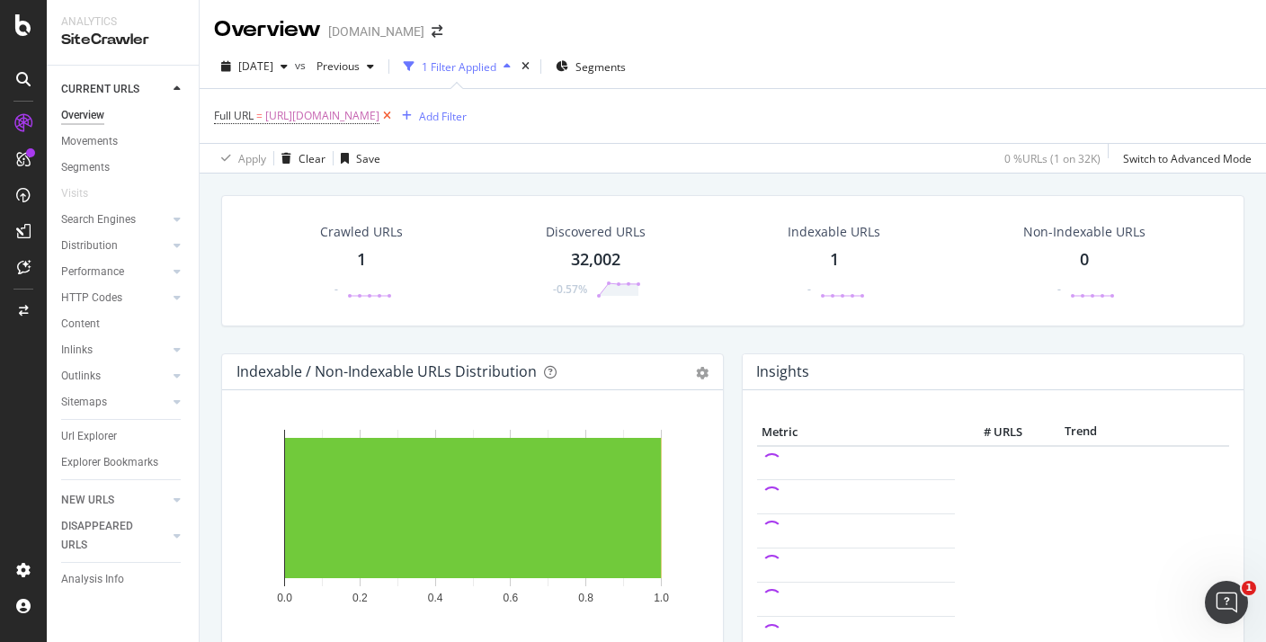
click at [395, 120] on icon at bounding box center [386, 116] width 15 height 18
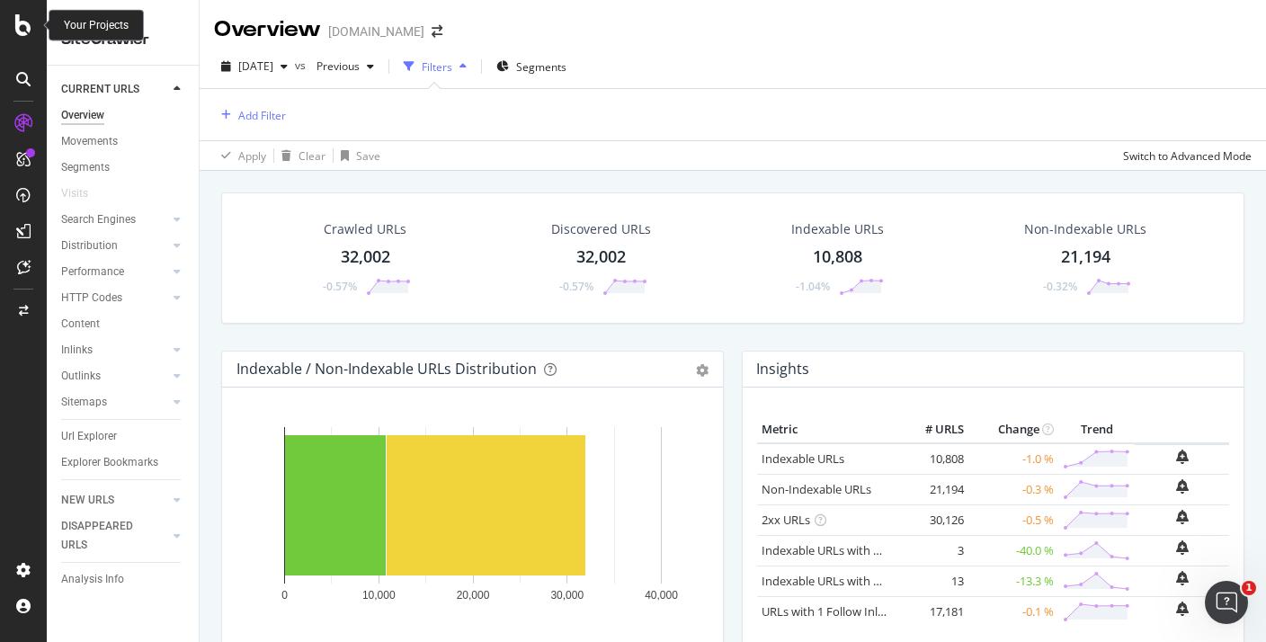
click at [24, 34] on icon at bounding box center [23, 25] width 16 height 22
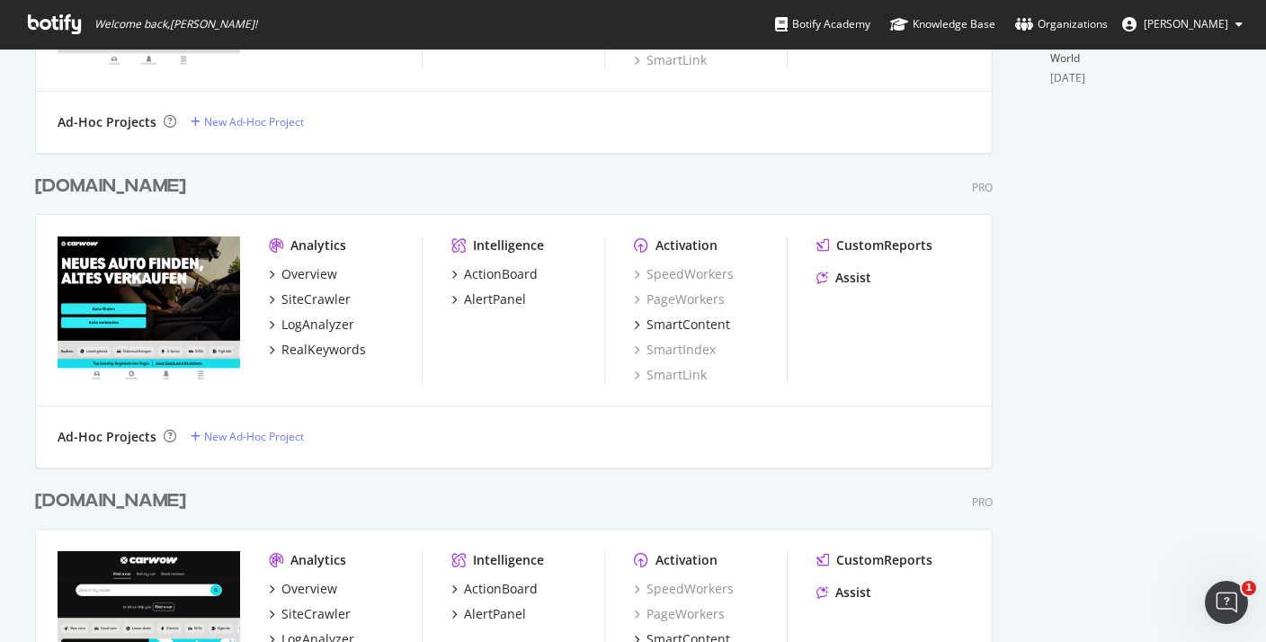
scroll to position [716, 0]
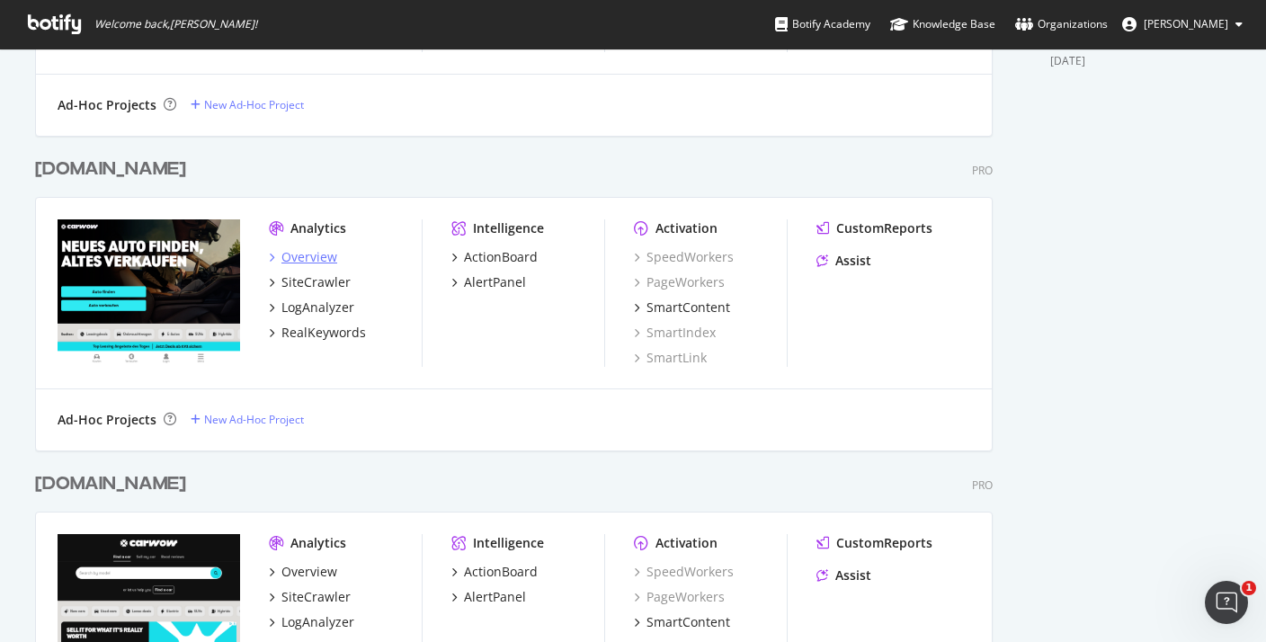
click at [318, 261] on div "Overview" at bounding box center [309, 257] width 56 height 18
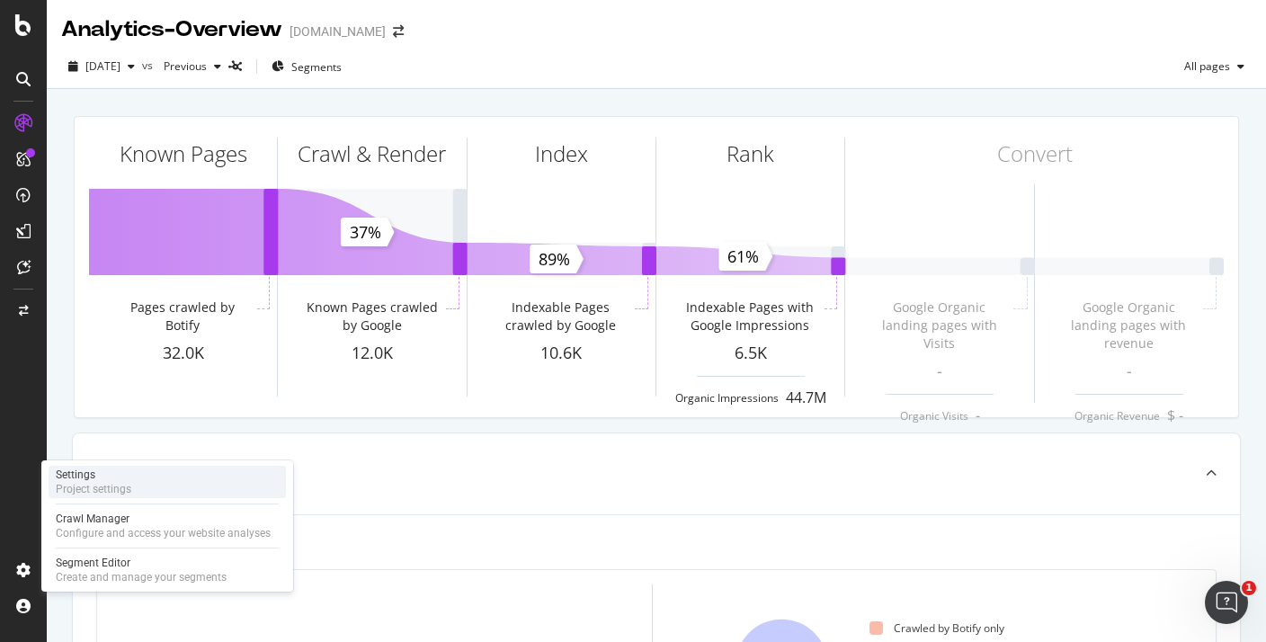
click at [145, 491] on div "Settings Project settings" at bounding box center [167, 482] width 237 height 32
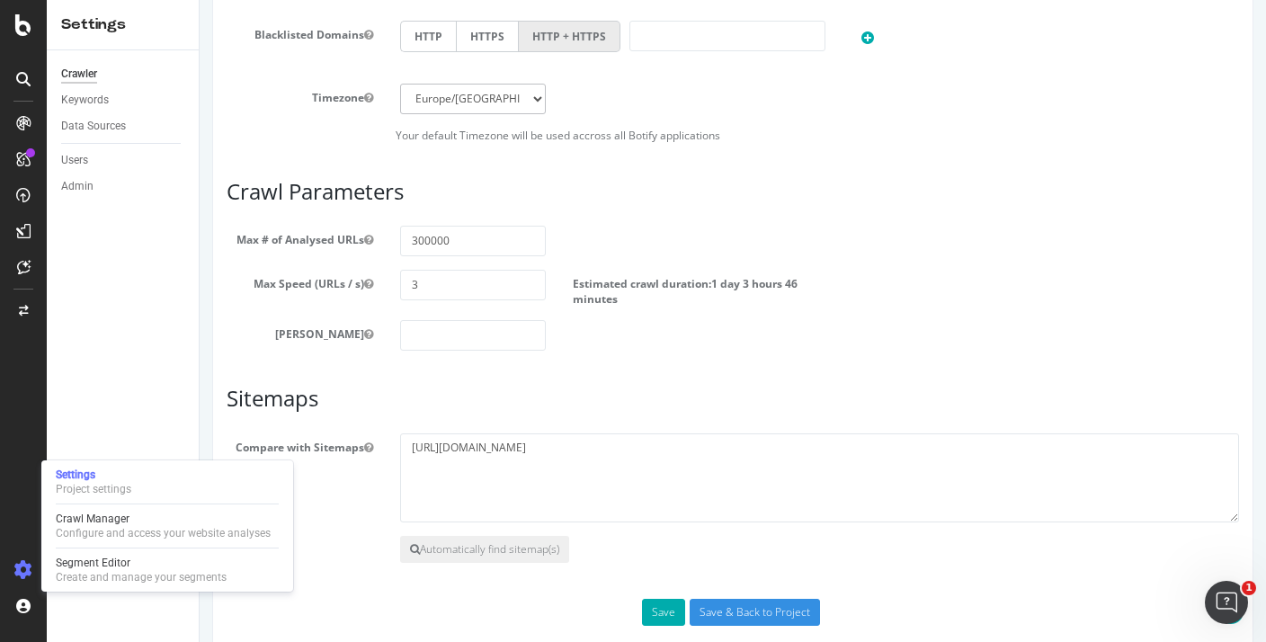
scroll to position [899, 0]
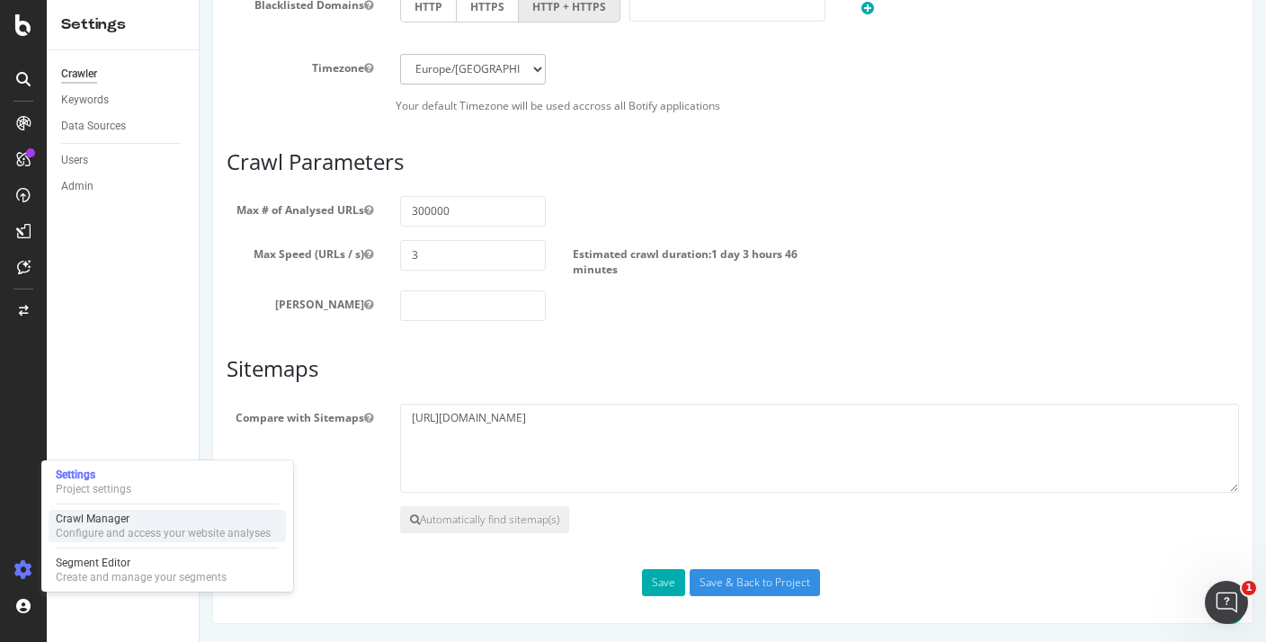
click at [147, 524] on div "Crawl Manager" at bounding box center [163, 519] width 215 height 14
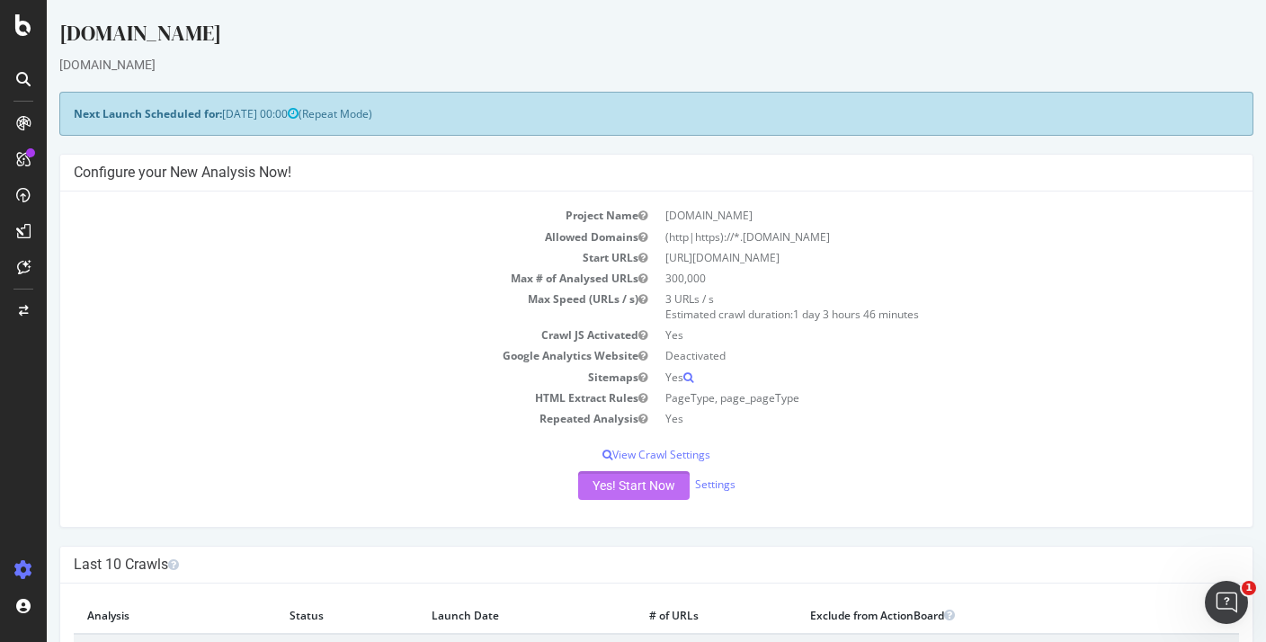
click at [656, 488] on button "Yes! Start Now" at bounding box center [633, 485] width 111 height 29
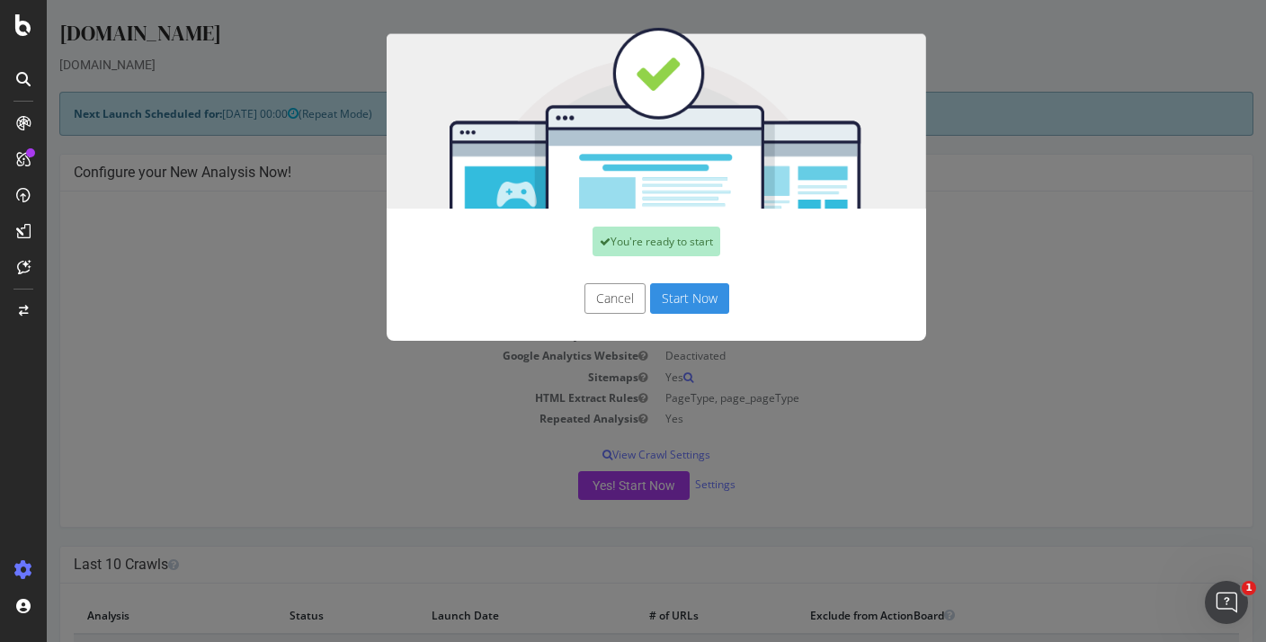
click at [699, 298] on button "Start Now" at bounding box center [689, 298] width 79 height 31
